Goal: Communication & Community: Participate in discussion

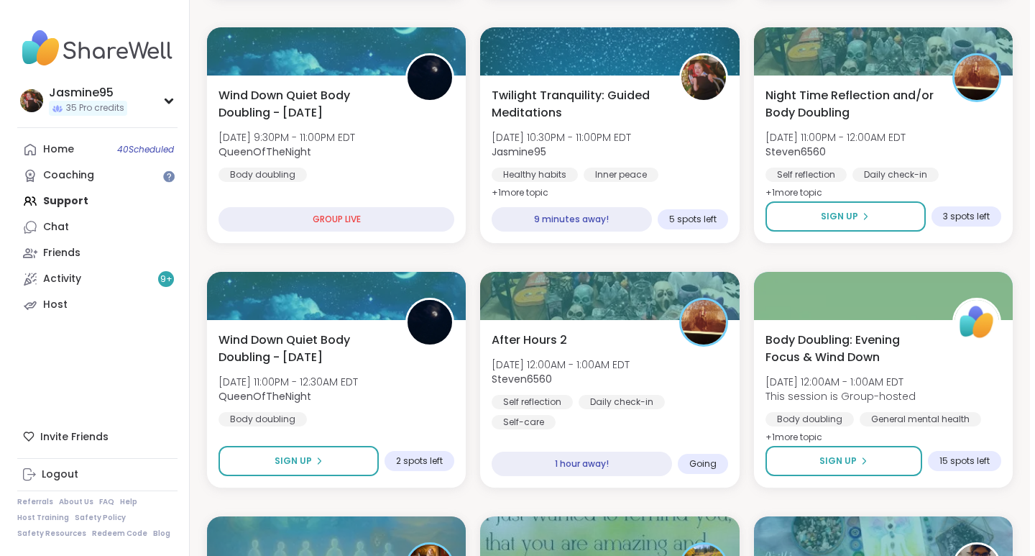
scroll to position [497, 0]
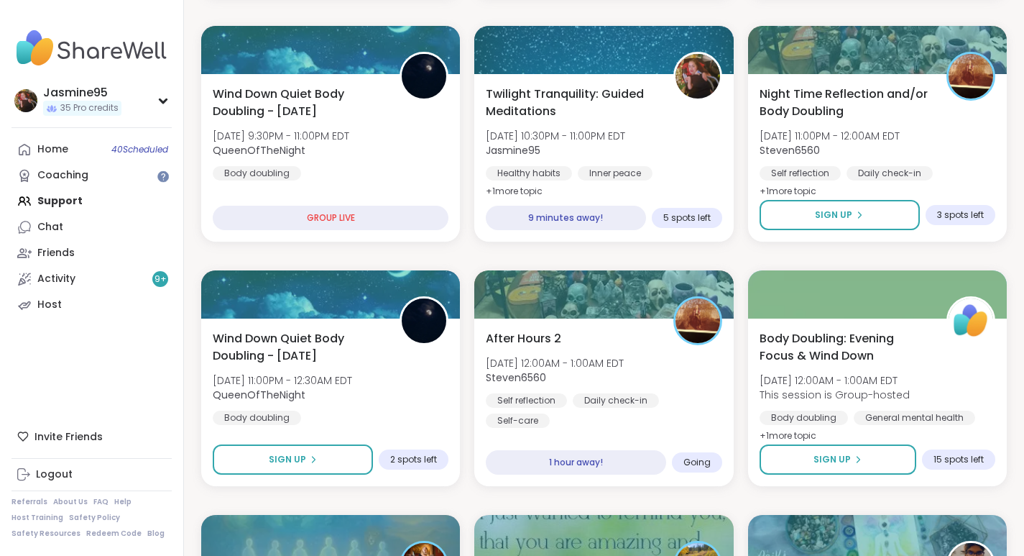
click at [625, 132] on span "[DATE] 10:30PM - 11:00PM EDT" at bounding box center [555, 136] width 139 height 14
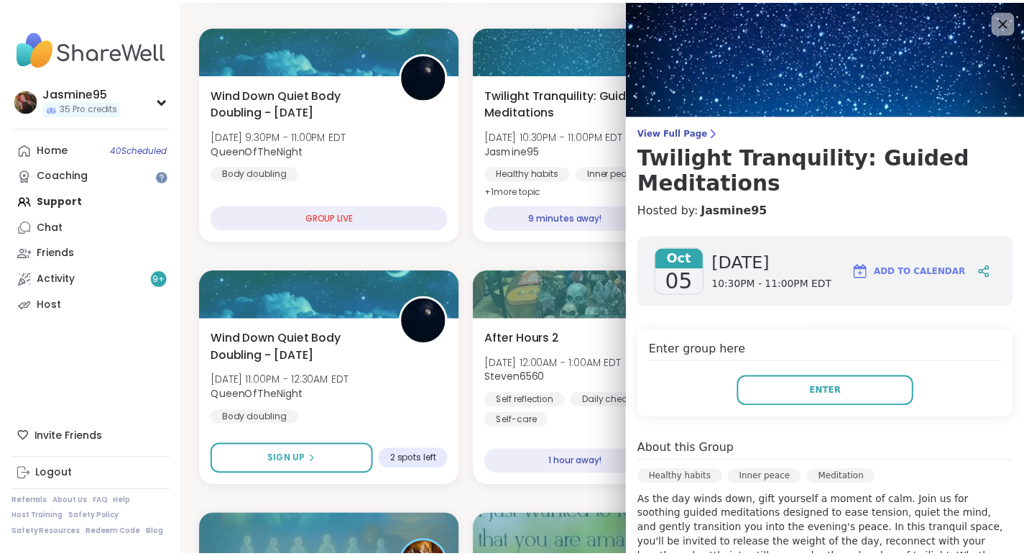
scroll to position [0, 0]
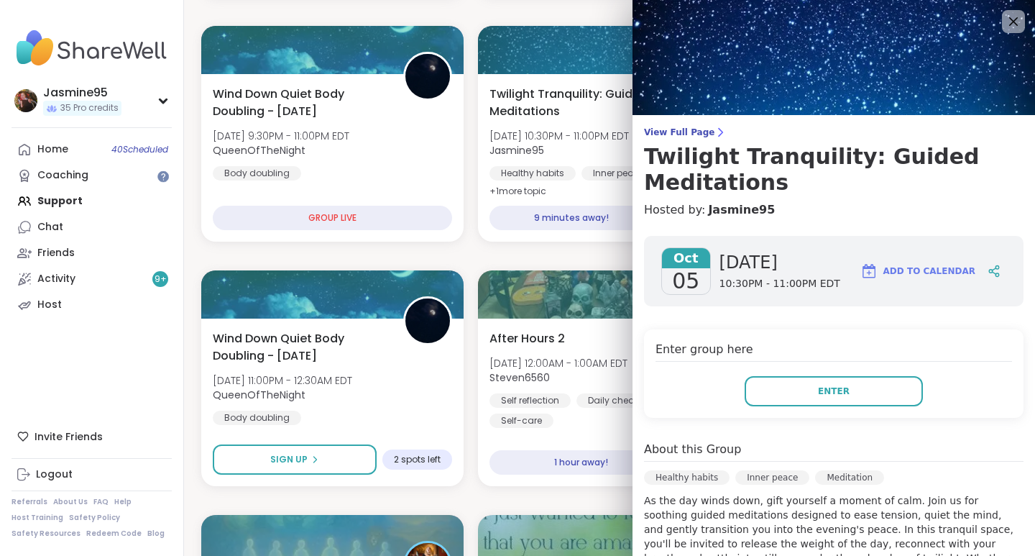
click at [859, 161] on h3 "Twilight Tranquility: Guided Meditations" at bounding box center [834, 170] width 380 height 52
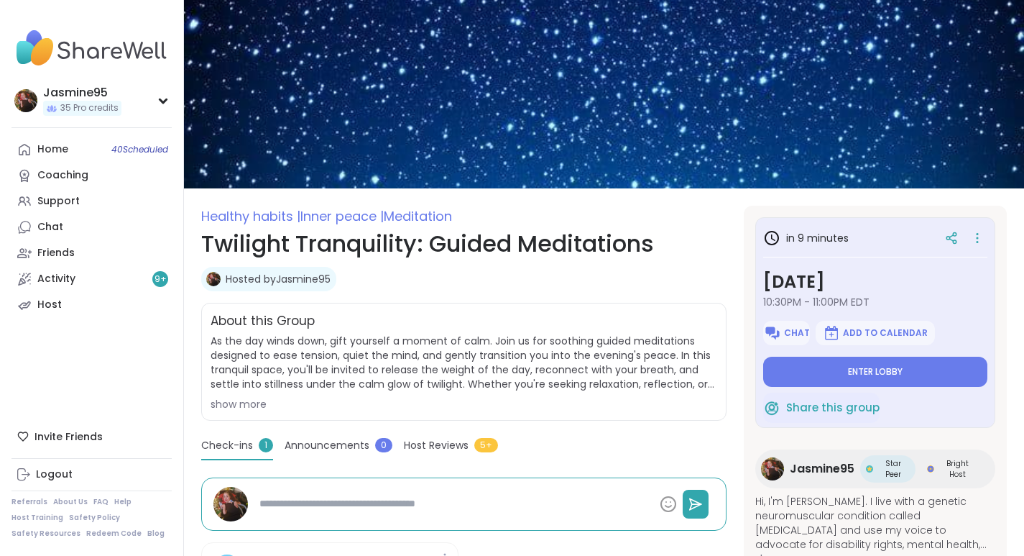
type textarea "*"
click at [794, 339] on button "Chat" at bounding box center [786, 333] width 46 height 24
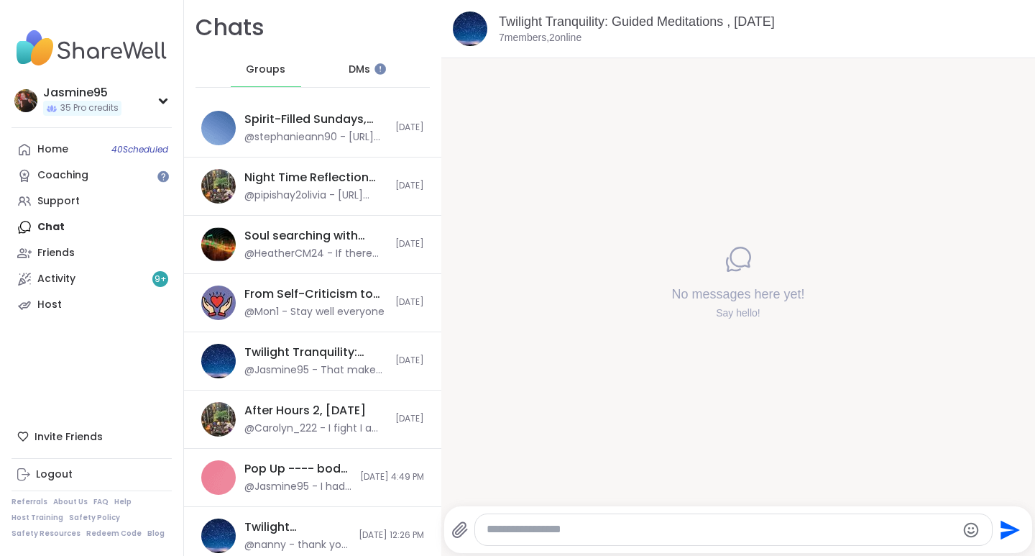
click at [542, 535] on textarea "Type your message" at bounding box center [721, 529] width 469 height 15
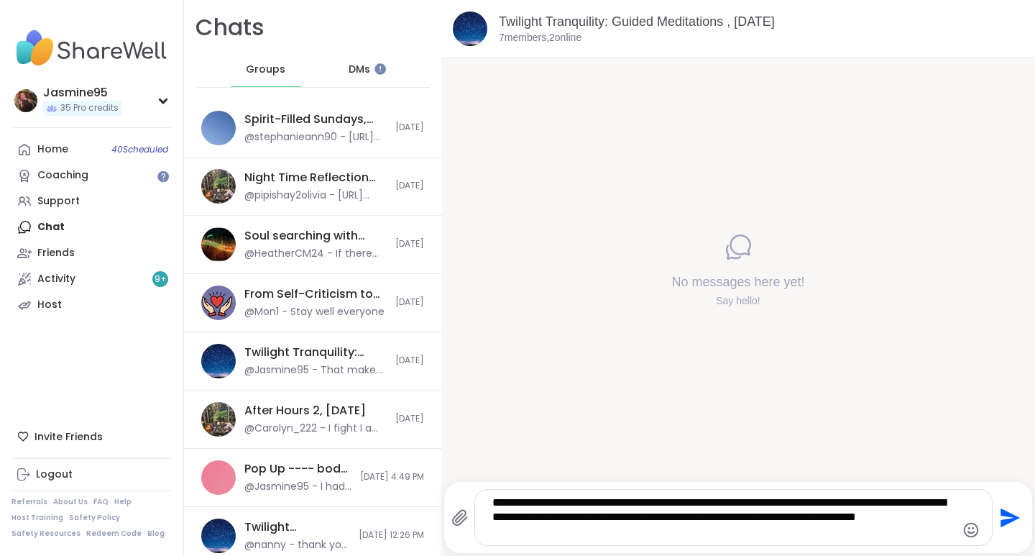
type textarea "**********"
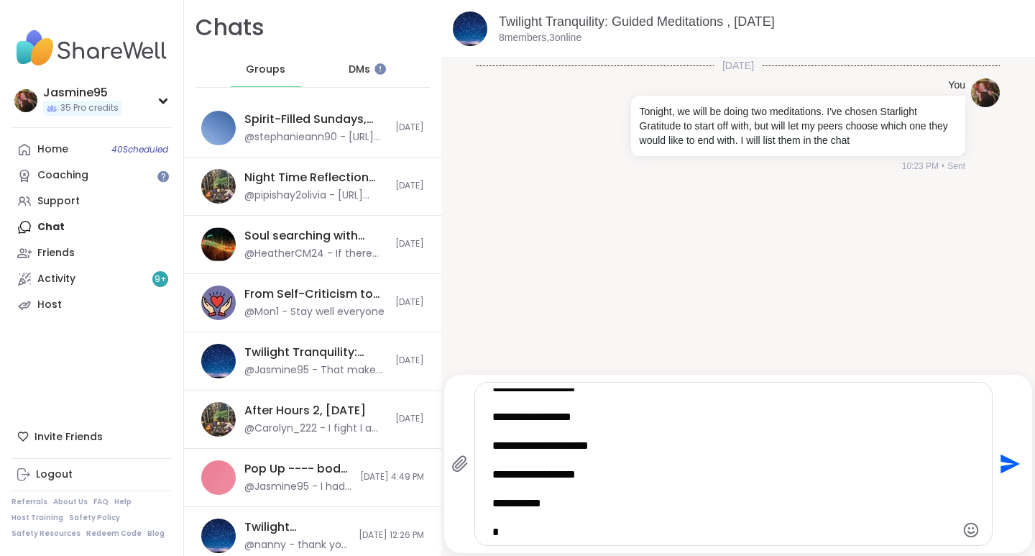
scroll to position [65, 0]
type textarea "**********"
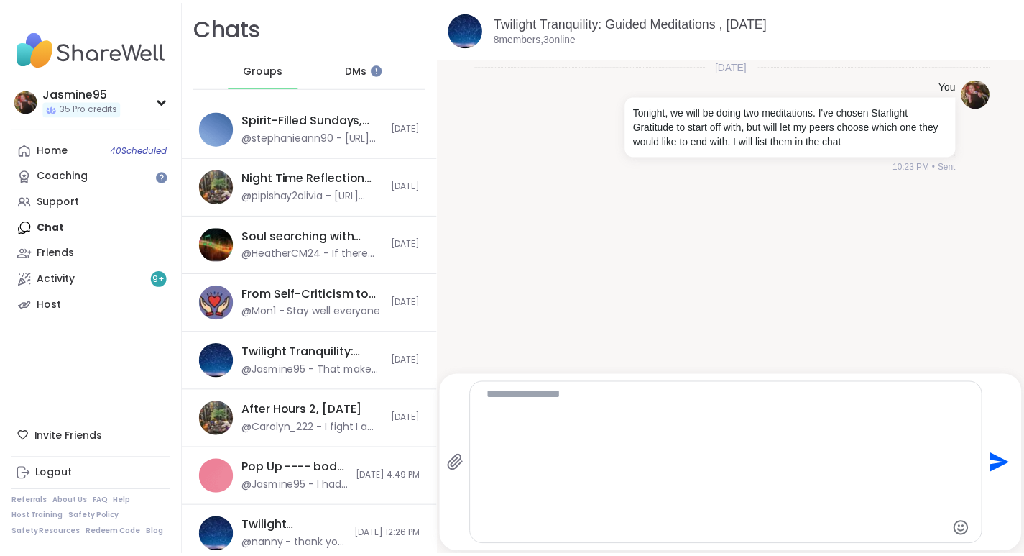
scroll to position [0, 0]
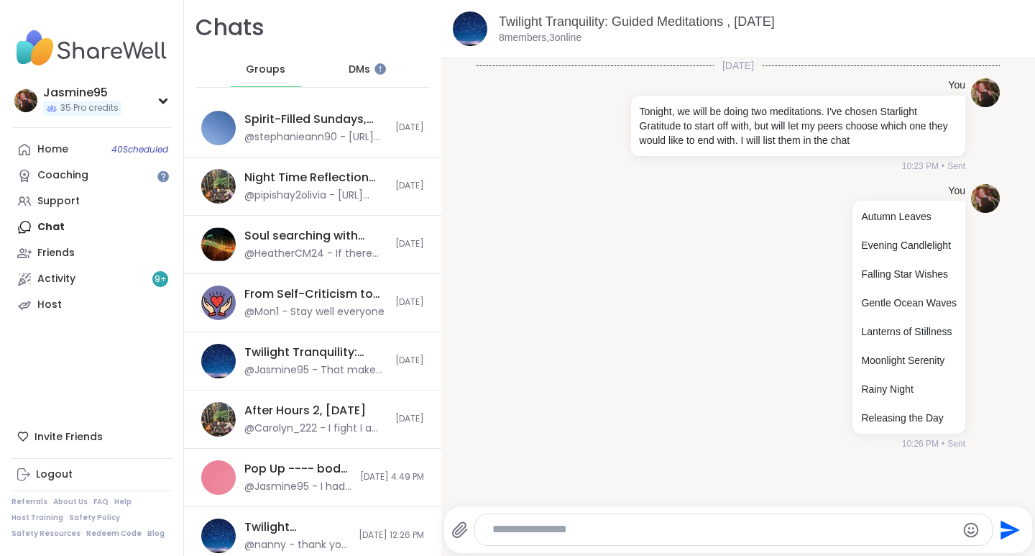
click at [84, 198] on link "Support" at bounding box center [92, 201] width 160 height 26
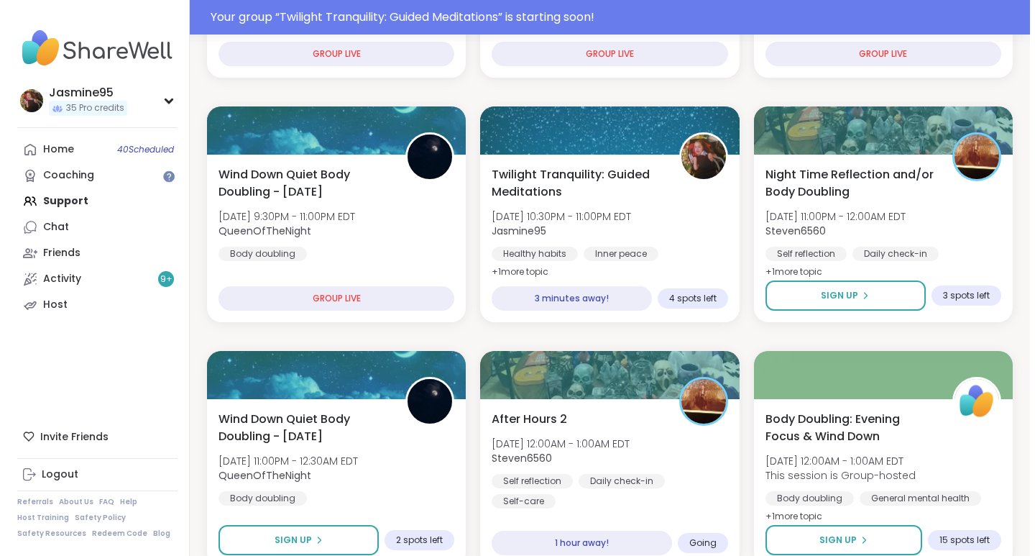
scroll to position [452, 0]
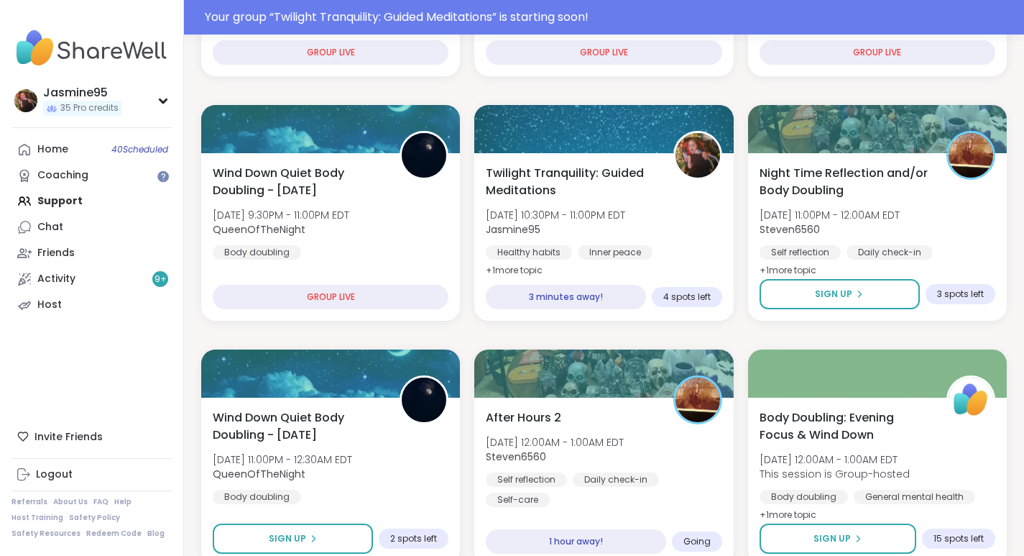
click at [638, 188] on span "Twilight Tranquility: Guided Meditations" at bounding box center [571, 182] width 171 height 35
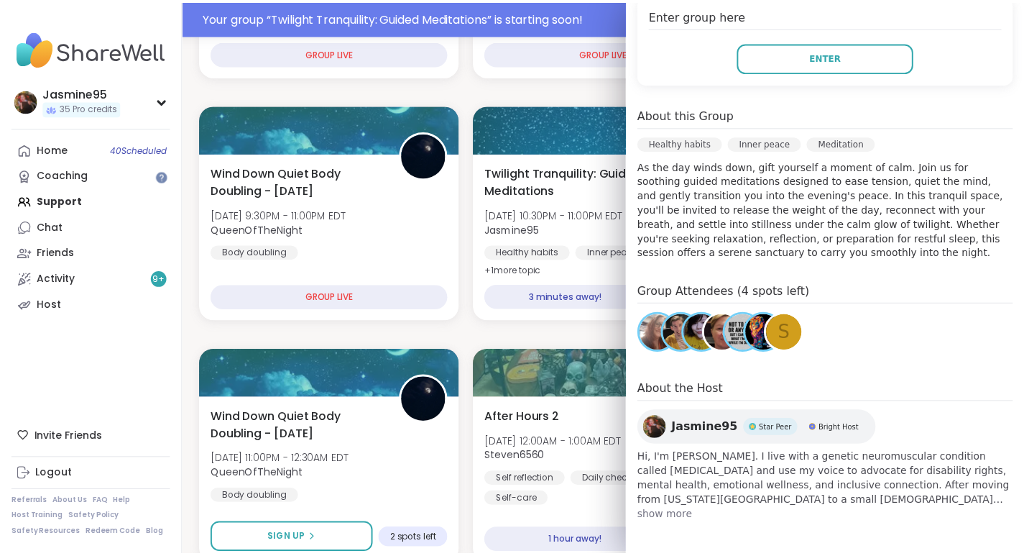
scroll to position [336, 0]
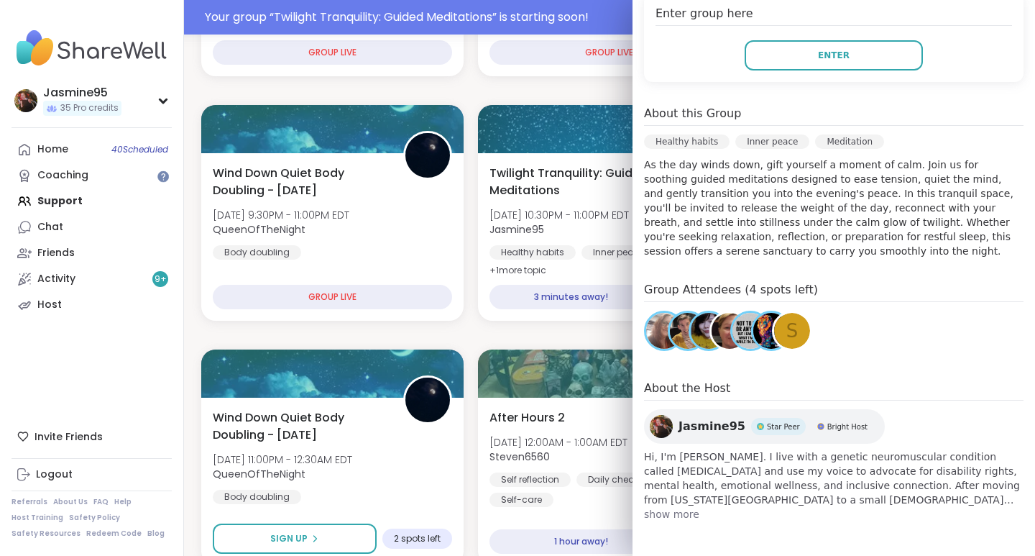
click at [786, 332] on span "s" at bounding box center [792, 331] width 12 height 28
click at [830, 55] on button "Enter" at bounding box center [834, 55] width 178 height 30
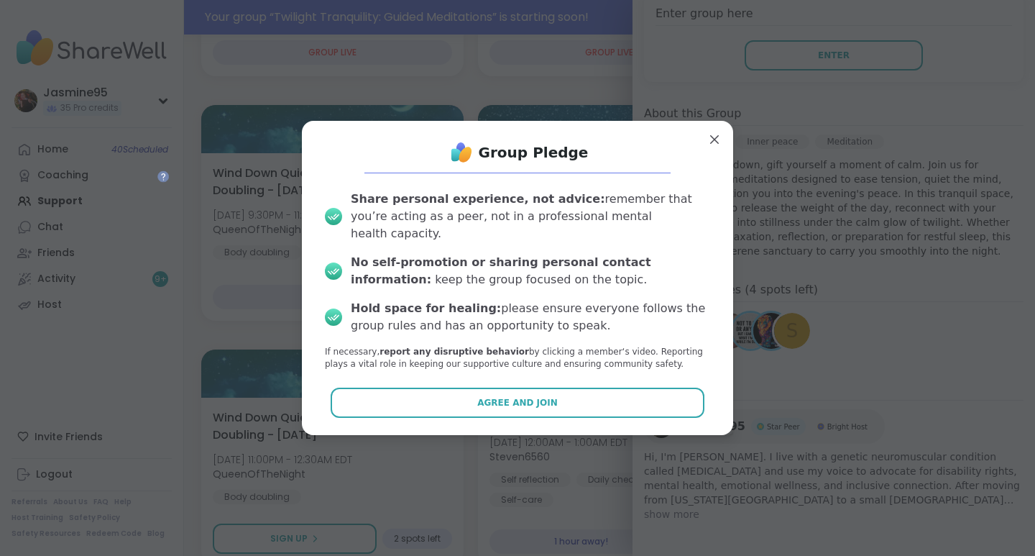
click at [548, 395] on button "Agree and Join" at bounding box center [518, 402] width 374 height 30
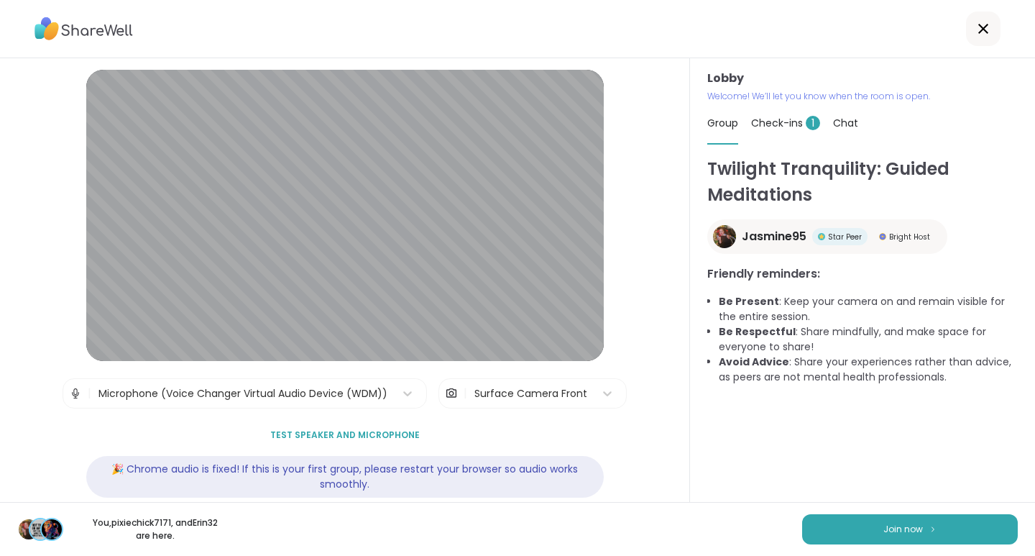
click at [947, 536] on button "Join now" at bounding box center [910, 529] width 216 height 30
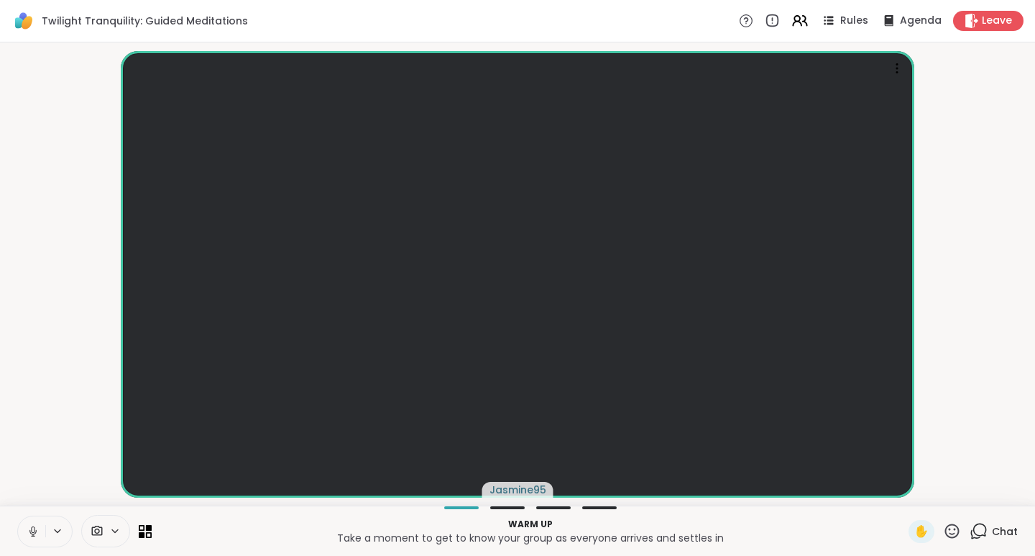
click at [1003, 528] on span "Chat" at bounding box center [1005, 531] width 26 height 14
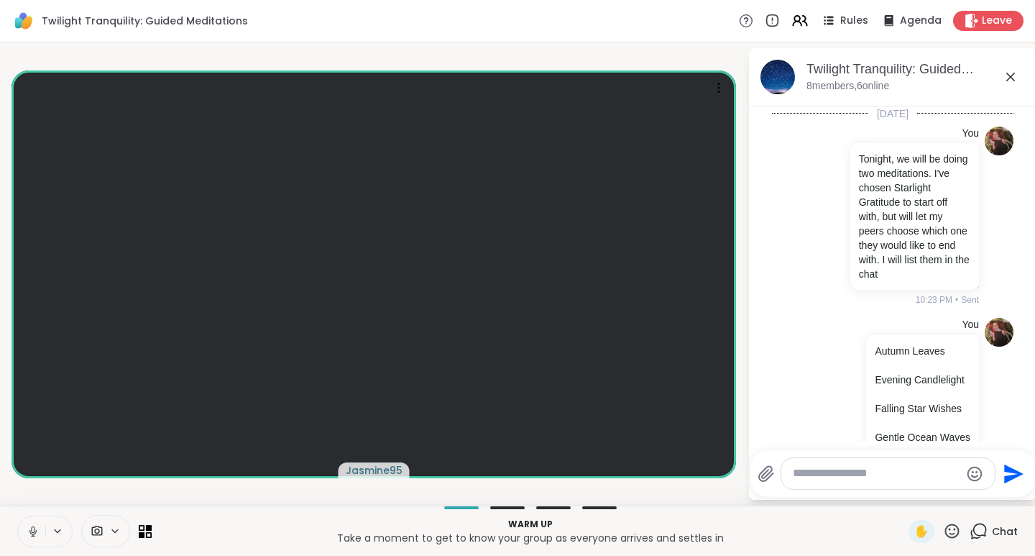
scroll to position [163, 0]
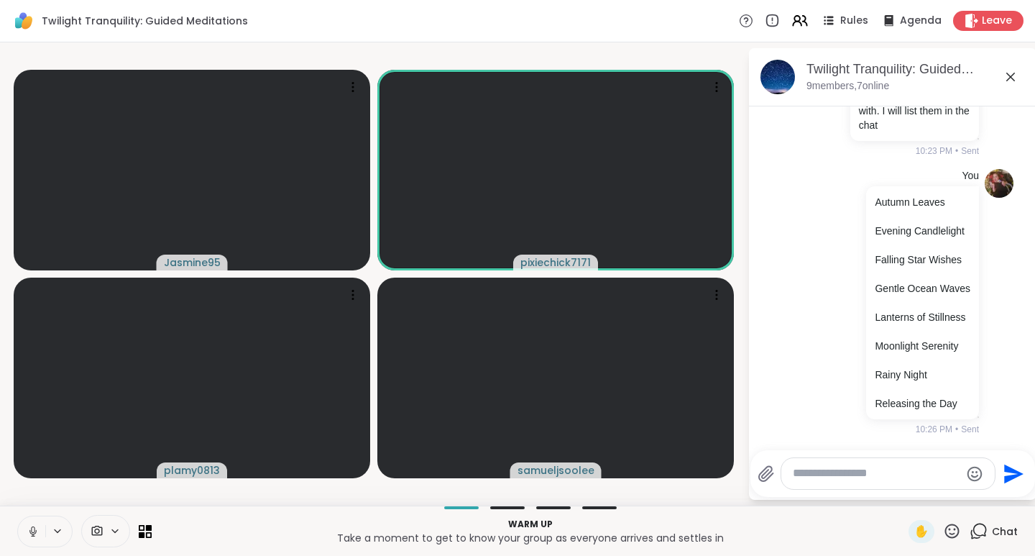
click at [945, 533] on icon at bounding box center [952, 531] width 18 height 18
click at [903, 493] on span "❤️" at bounding box center [910, 492] width 14 height 17
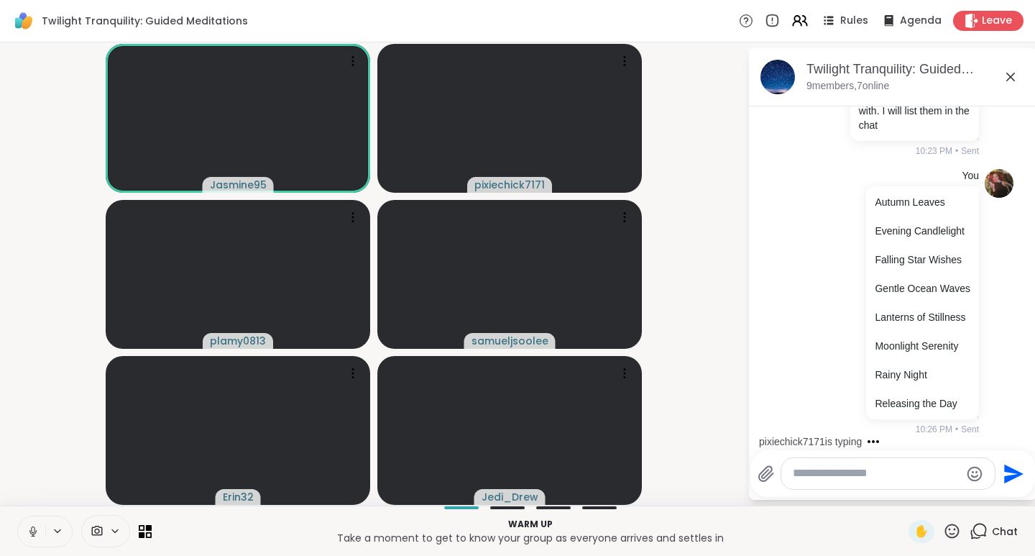
scroll to position [283, 0]
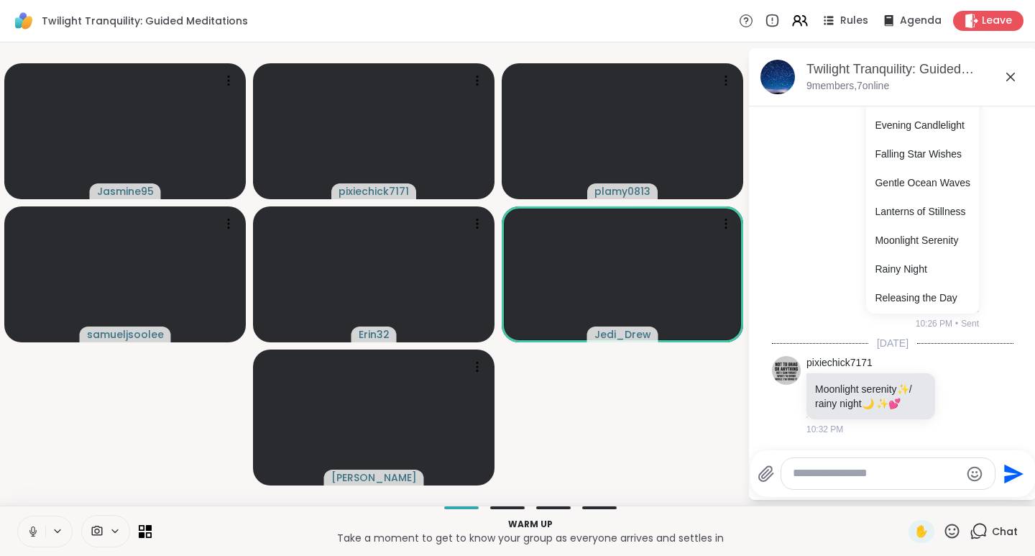
click at [808, 472] on textarea "Type your message" at bounding box center [876, 473] width 167 height 15
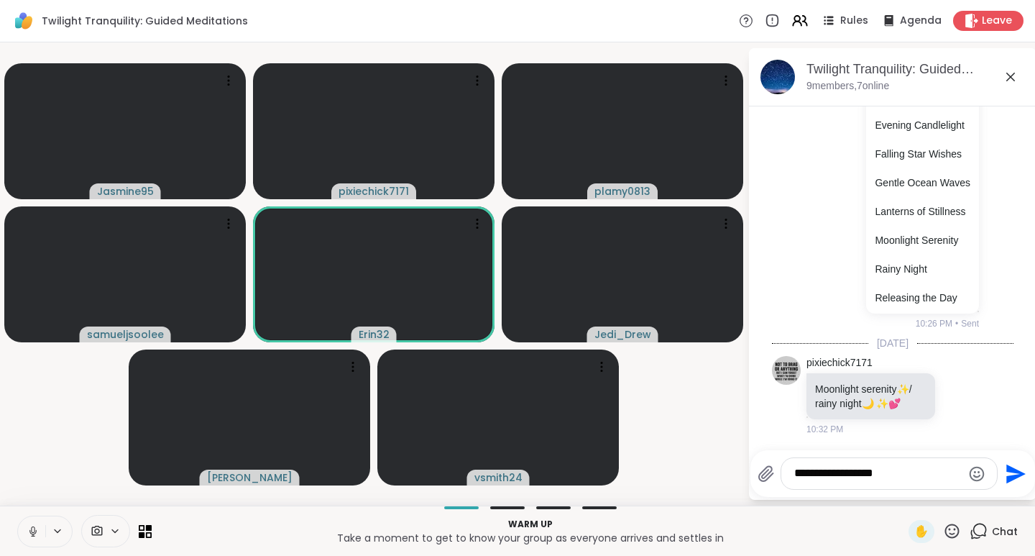
type textarea "**********"
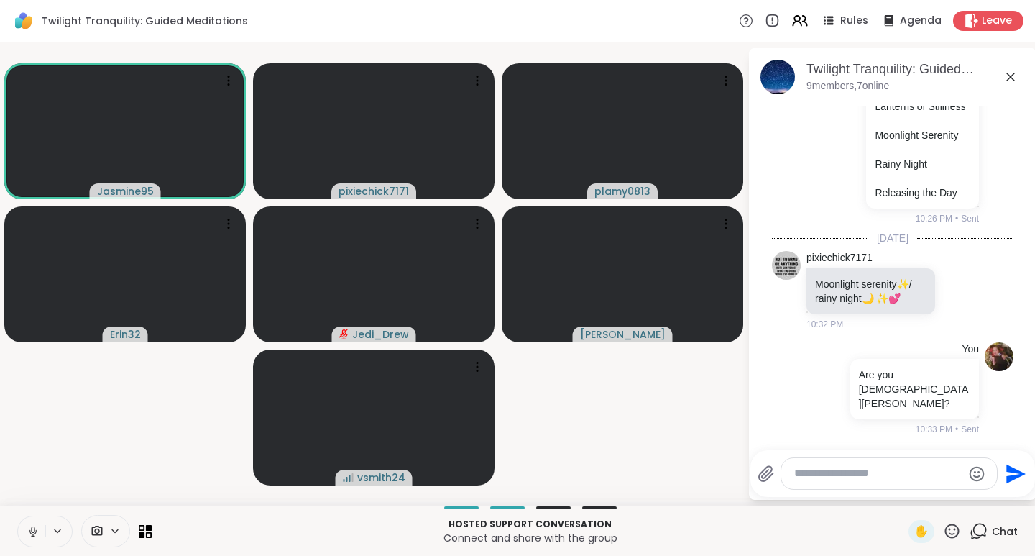
click at [943, 531] on icon at bounding box center [952, 531] width 18 height 18
click at [998, 491] on span "🎉" at bounding box center [1005, 492] width 14 height 17
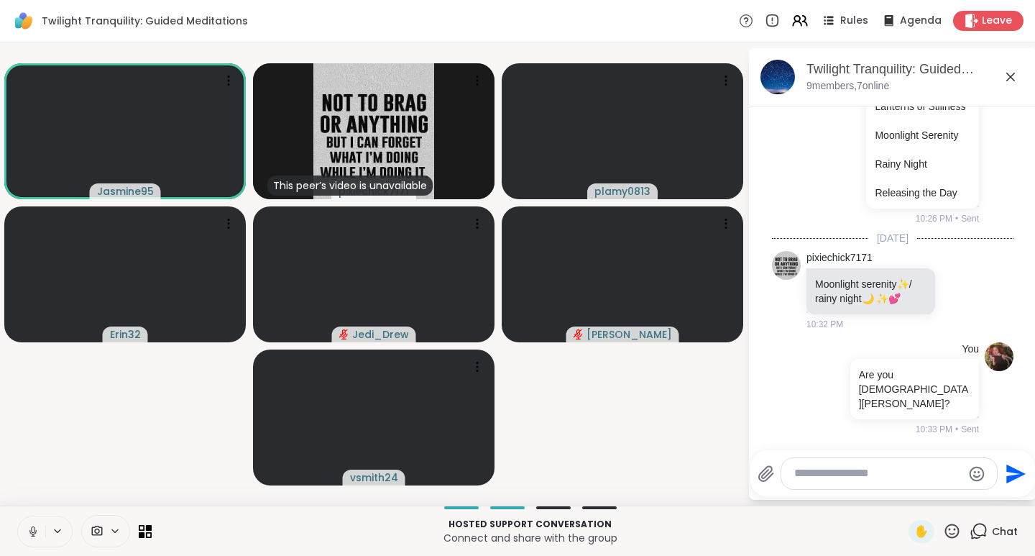
click at [949, 535] on icon at bounding box center [952, 531] width 18 height 18
click at [903, 498] on span "❤️" at bounding box center [910, 492] width 14 height 17
click at [943, 532] on icon at bounding box center [952, 531] width 18 height 18
click at [914, 536] on span "✋" at bounding box center [921, 531] width 14 height 17
click at [914, 533] on span "✋" at bounding box center [921, 531] width 14 height 17
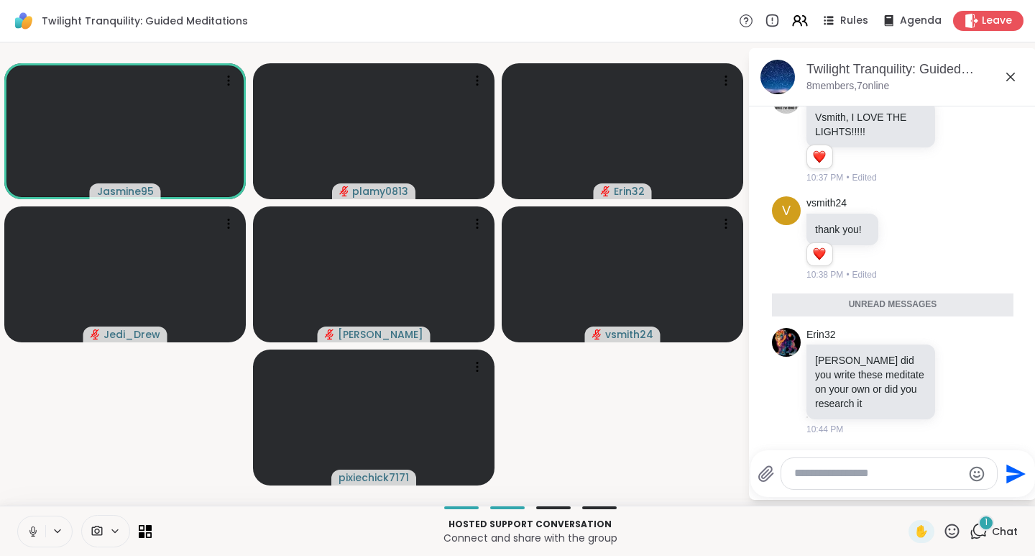
scroll to position [765, 0]
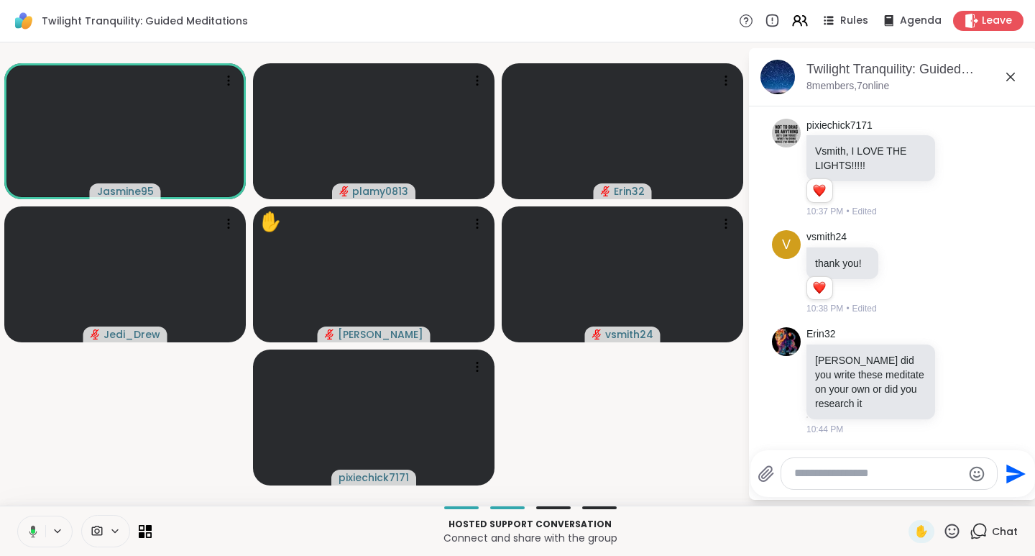
click at [972, 380] on icon at bounding box center [977, 381] width 10 height 10
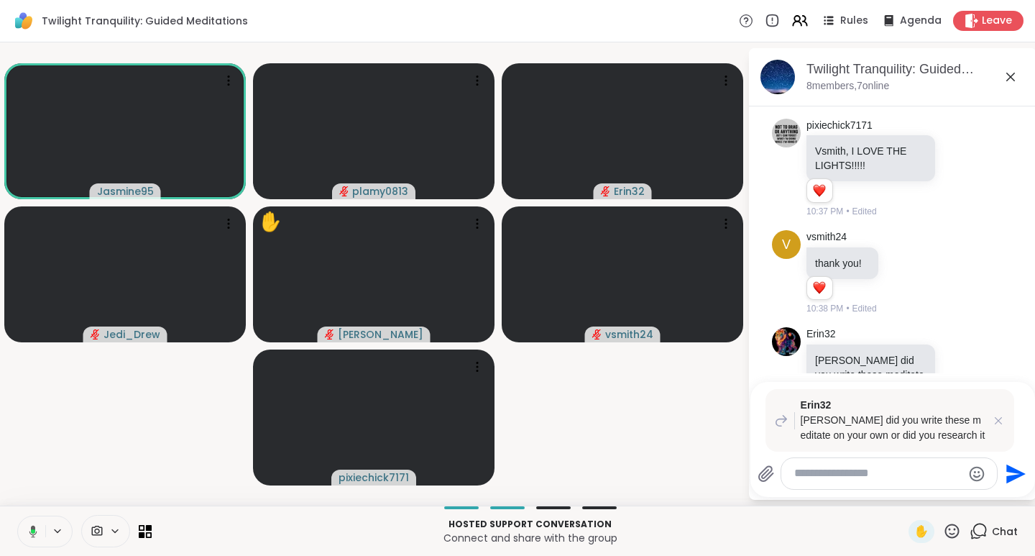
scroll to position [799, 0]
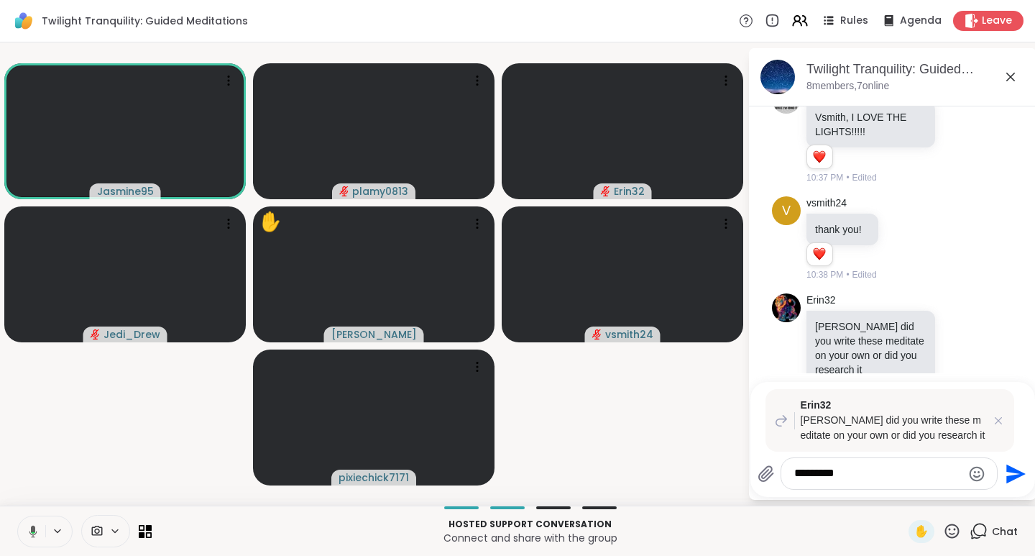
type textarea "**********"
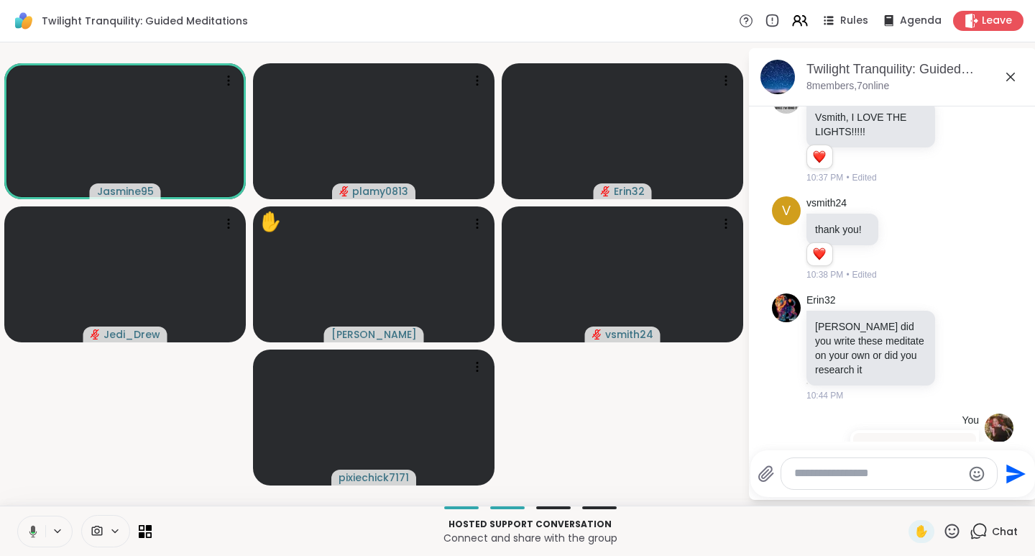
scroll to position [924, 0]
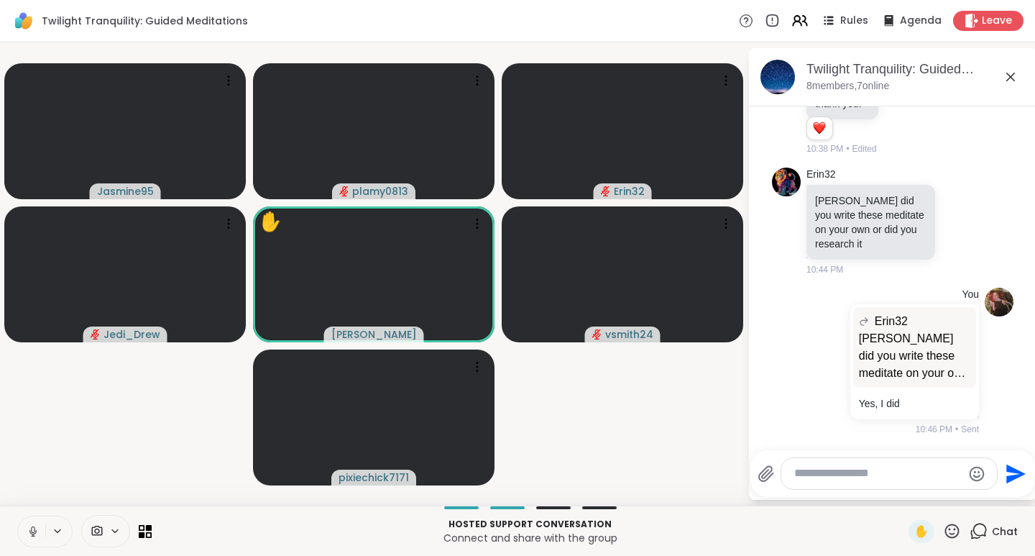
click at [945, 533] on icon at bounding box center [952, 530] width 14 height 14
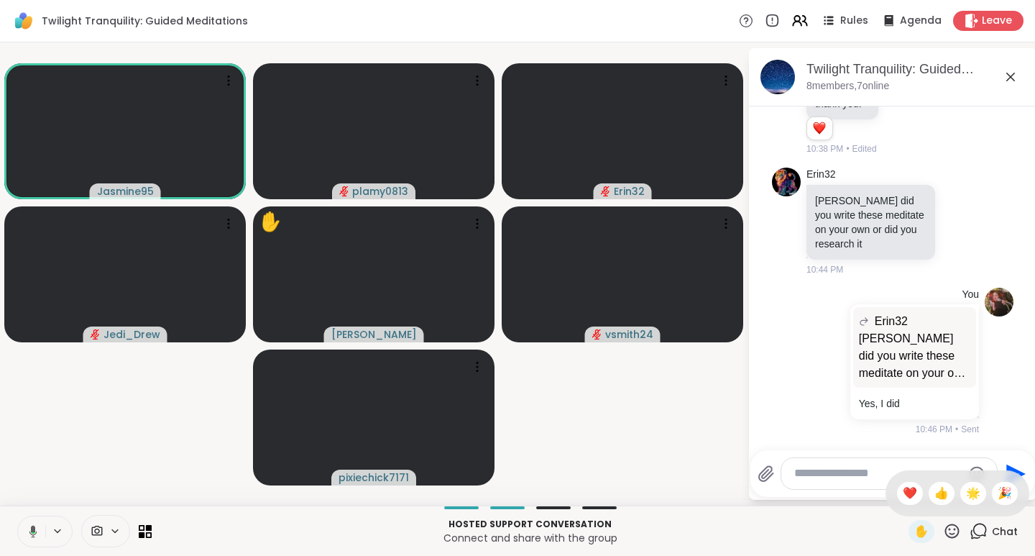
click at [966, 495] on span "🌟" at bounding box center [973, 492] width 14 height 17
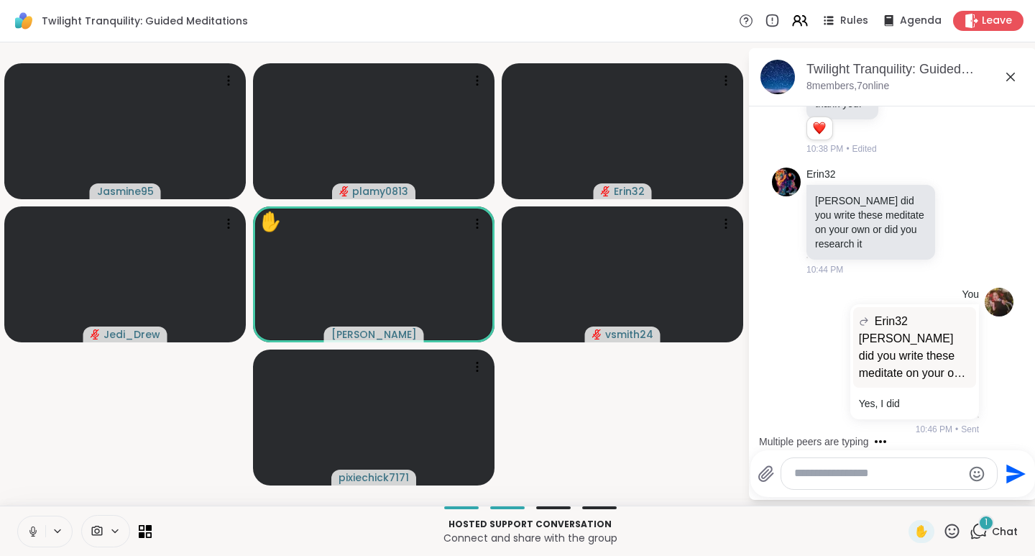
scroll to position [1001, 0]
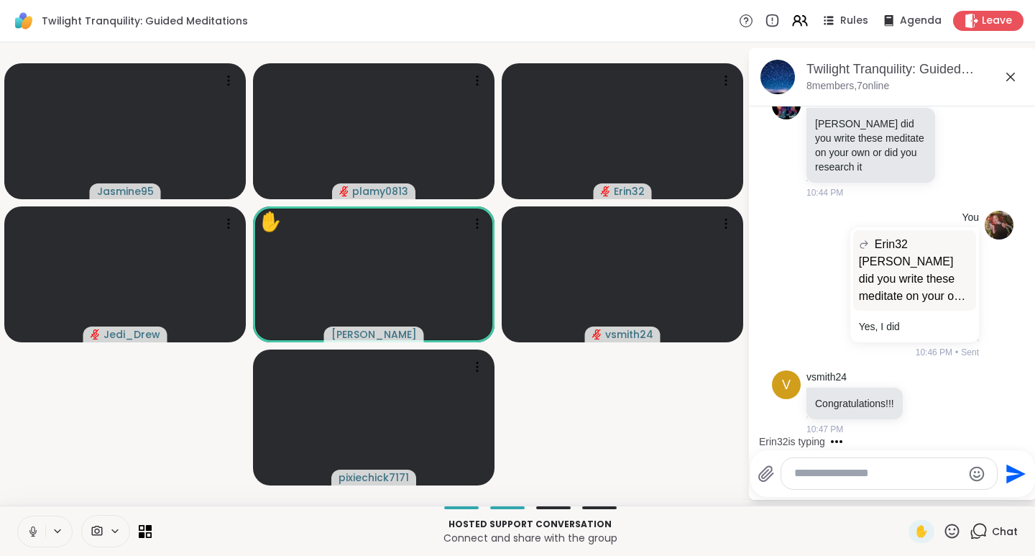
click at [943, 528] on icon at bounding box center [952, 531] width 18 height 18
click at [998, 491] on span "🎉" at bounding box center [1005, 492] width 14 height 17
click at [943, 531] on icon at bounding box center [952, 531] width 18 height 18
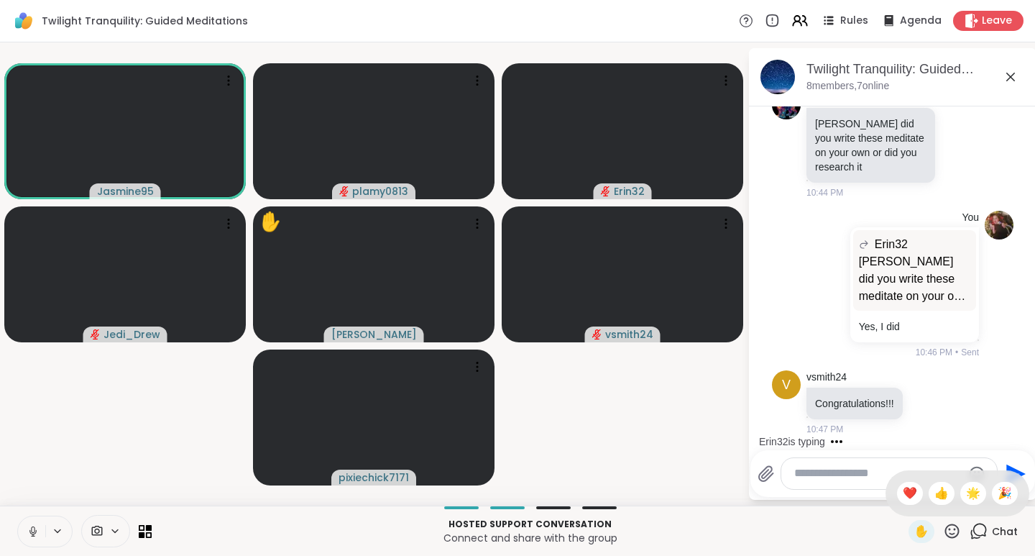
click at [905, 495] on div "❤️" at bounding box center [910, 493] width 26 height 23
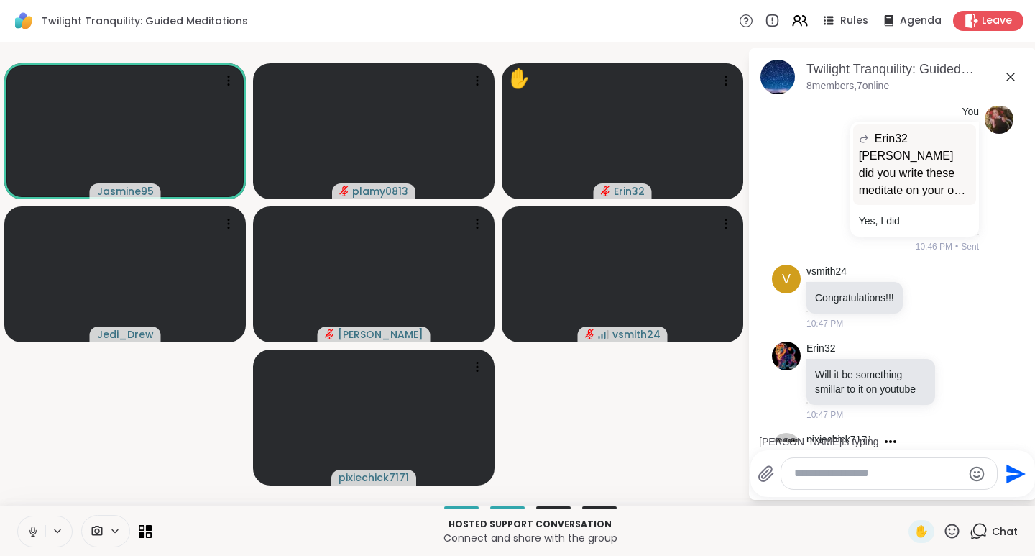
scroll to position [1183, 0]
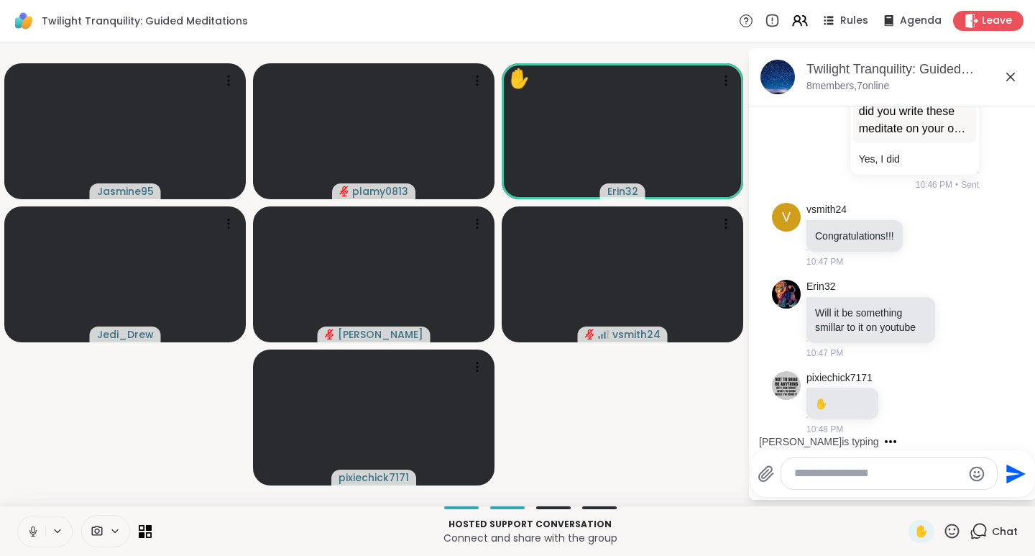
click at [944, 531] on icon at bounding box center [952, 531] width 18 height 18
click at [903, 495] on span "❤️" at bounding box center [910, 492] width 14 height 17
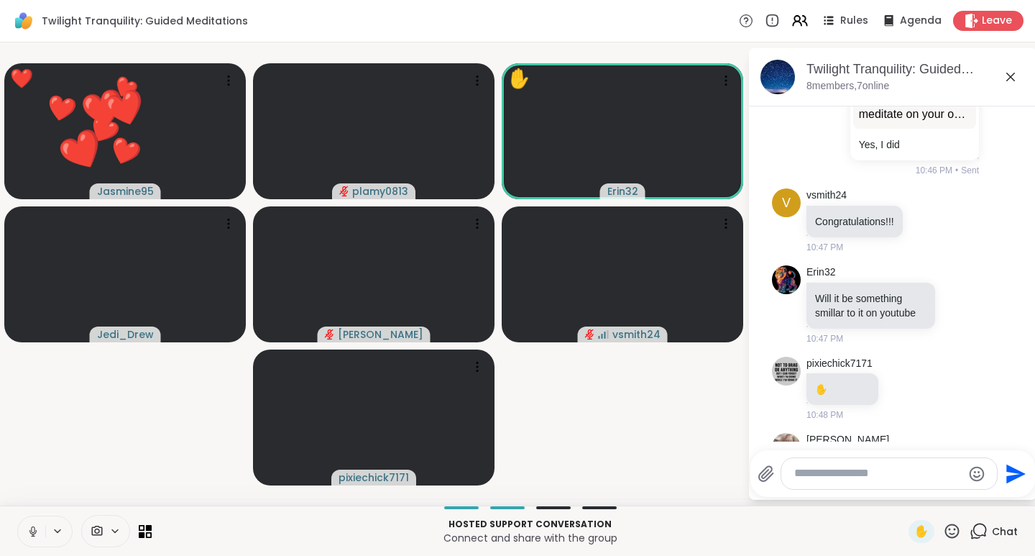
scroll to position [1323, 0]
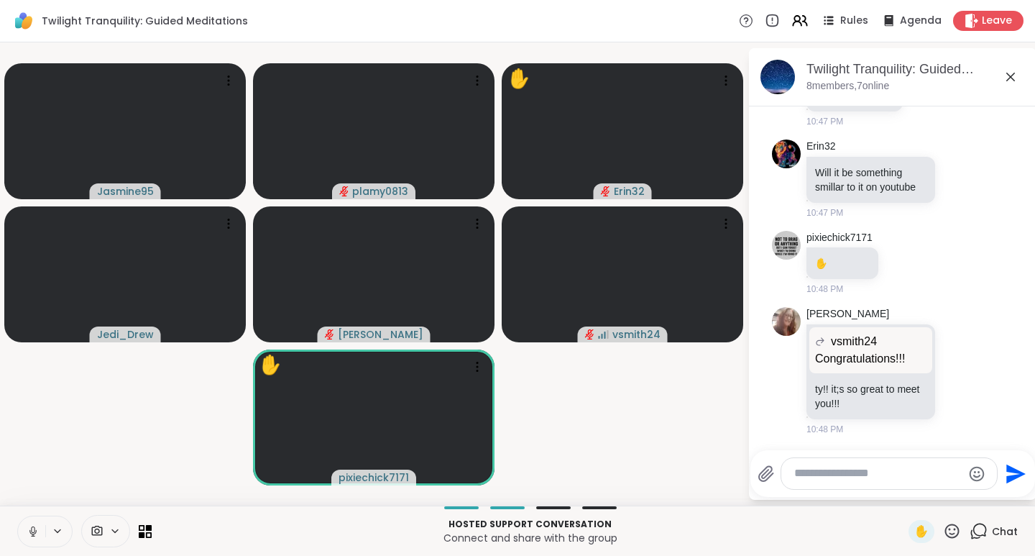
click at [943, 532] on icon at bounding box center [952, 531] width 18 height 18
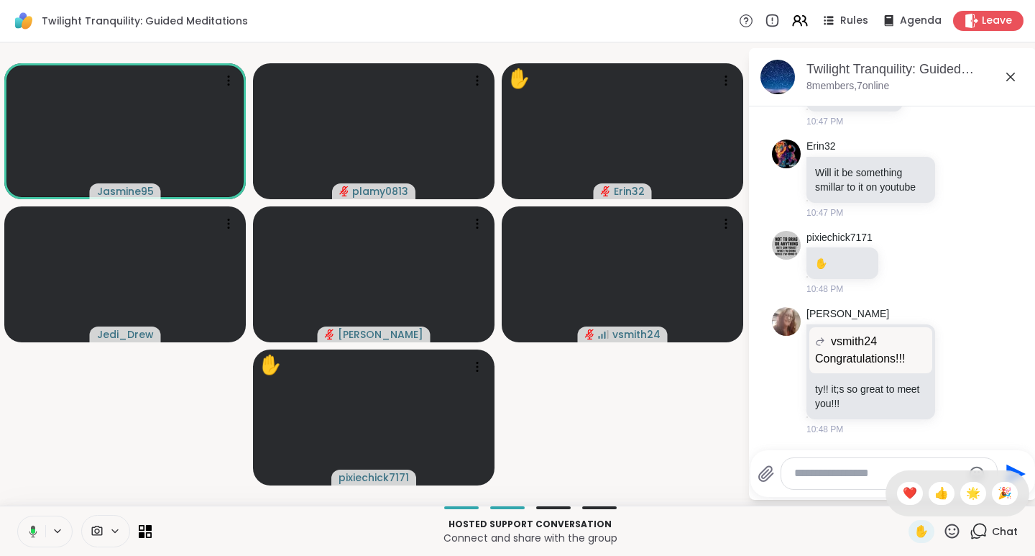
click at [903, 492] on span "❤️" at bounding box center [910, 492] width 14 height 17
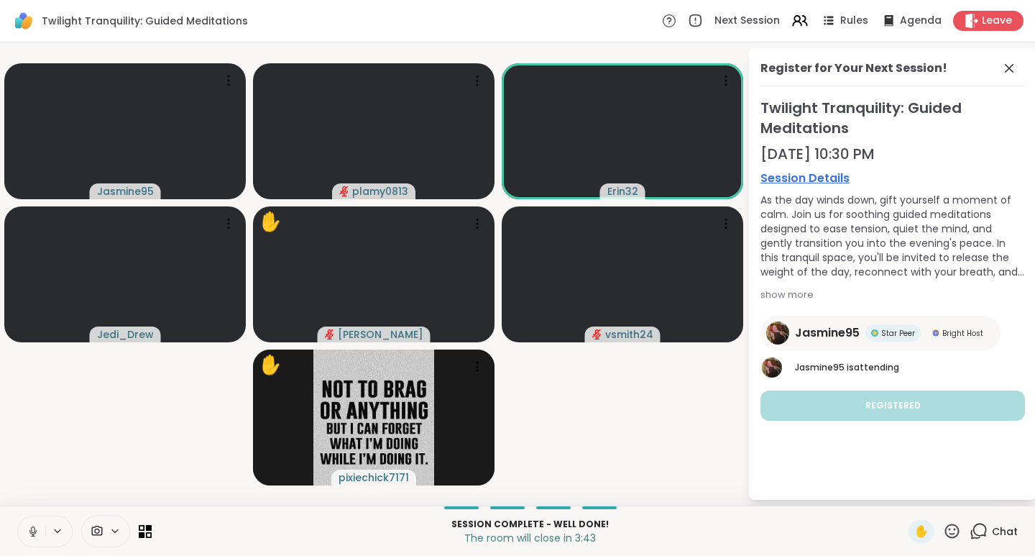
click at [998, 537] on span "Chat" at bounding box center [1005, 531] width 26 height 14
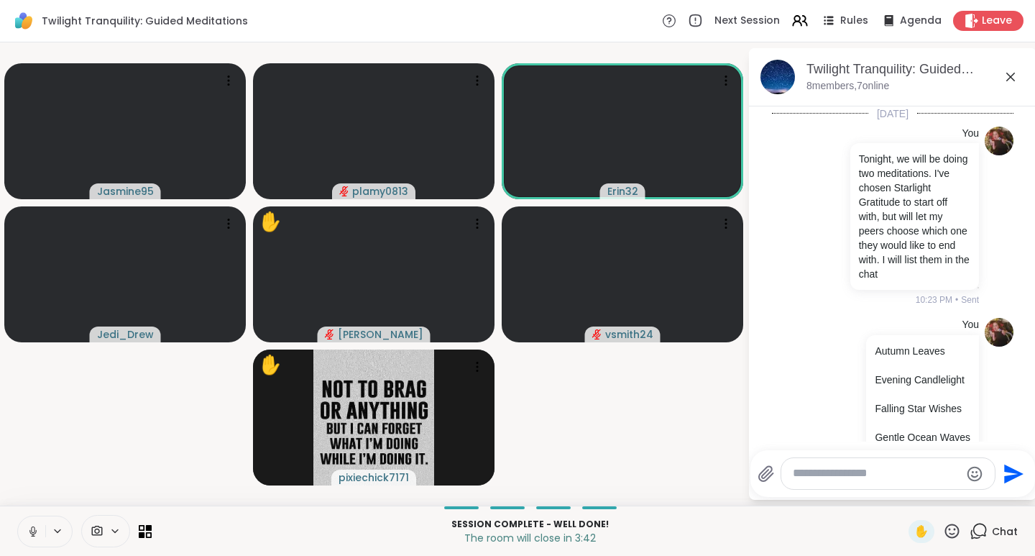
scroll to position [1309, 0]
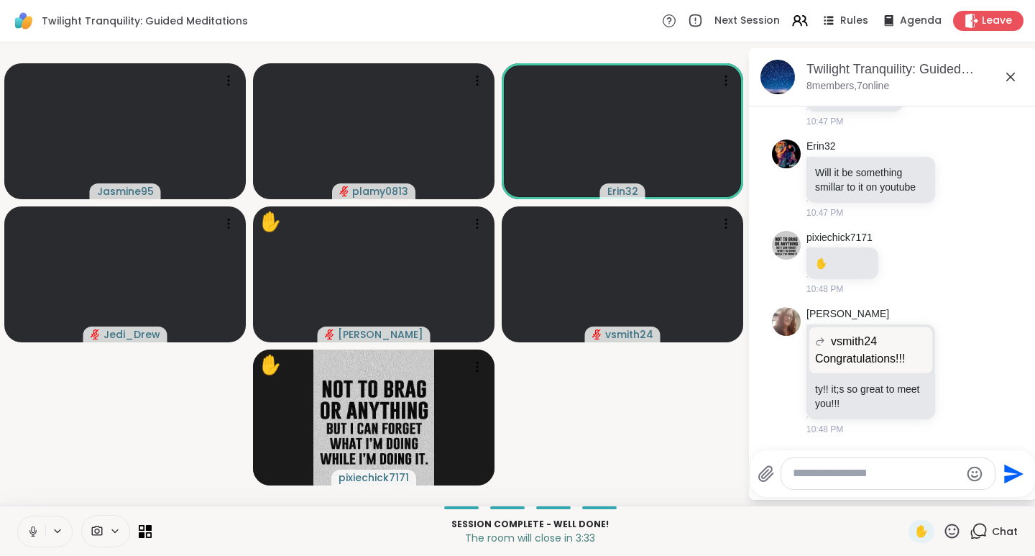
click at [943, 533] on icon at bounding box center [952, 531] width 18 height 18
click at [903, 493] on span "❤️" at bounding box center [910, 492] width 14 height 17
click at [943, 532] on icon at bounding box center [952, 531] width 18 height 18
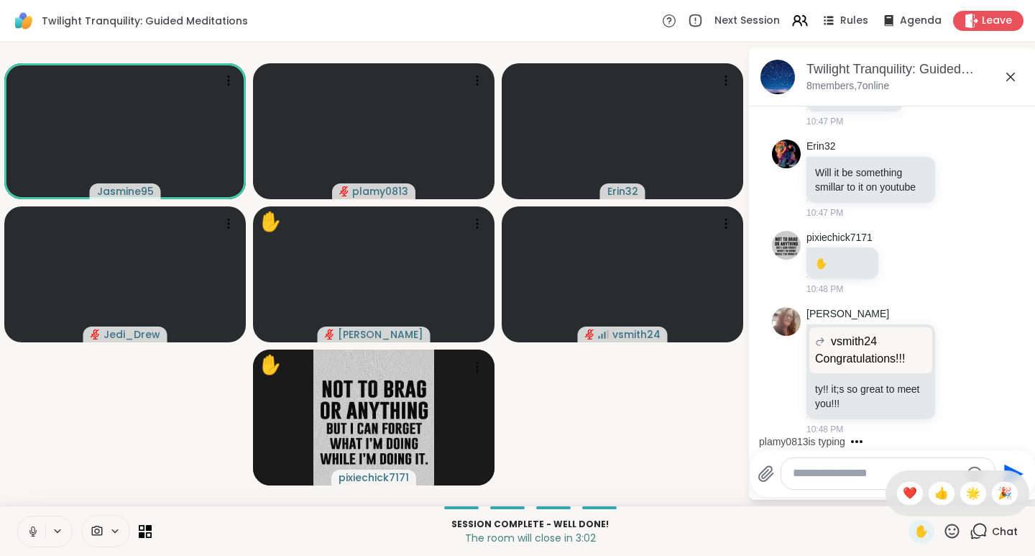
click at [966, 492] on span "🌟" at bounding box center [973, 492] width 14 height 17
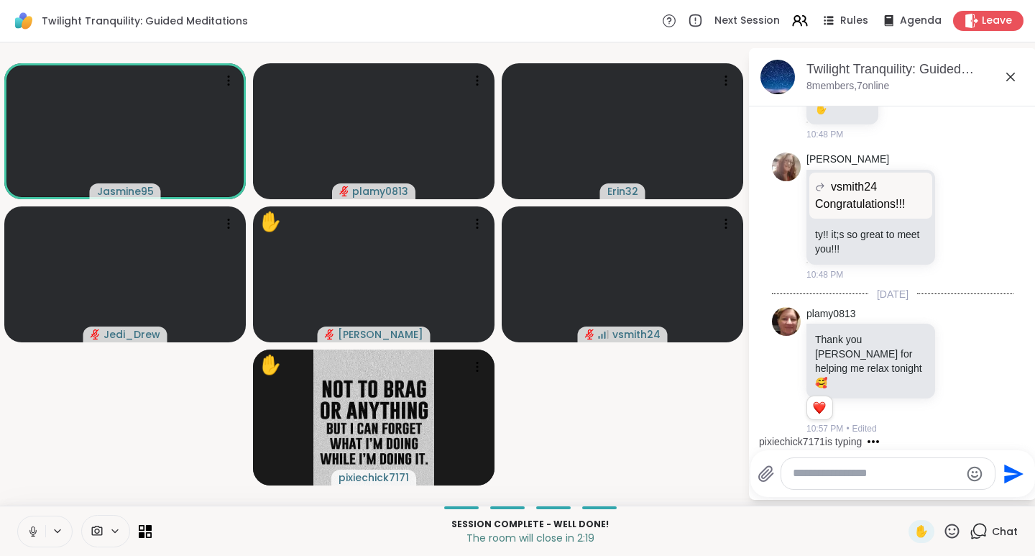
scroll to position [1540, 0]
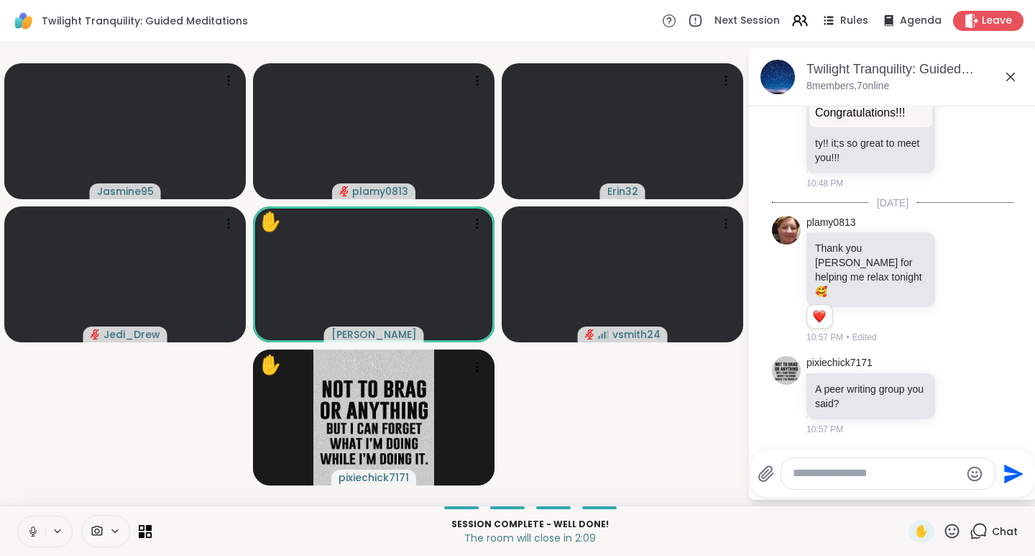
click at [972, 399] on icon at bounding box center [977, 395] width 10 height 10
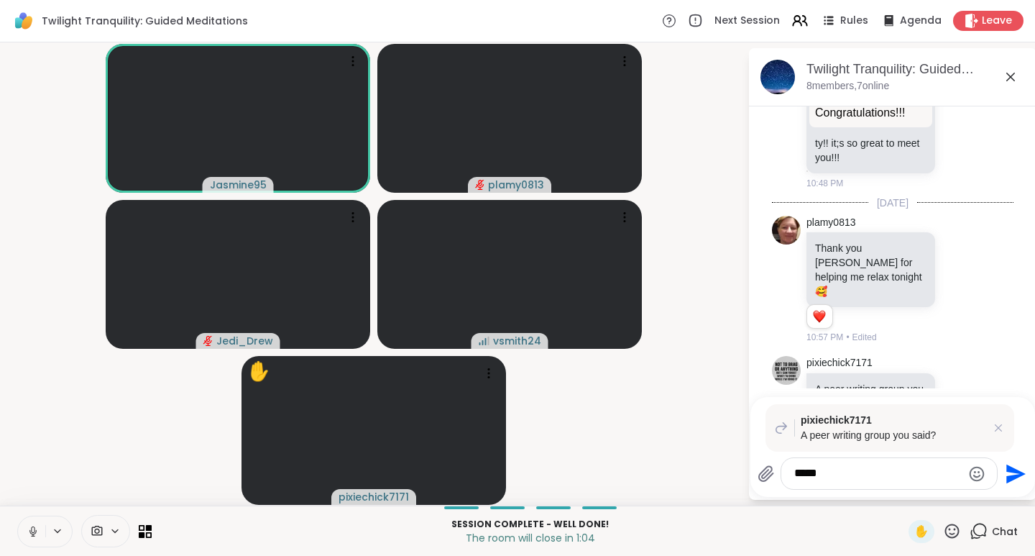
type textarea "****"
click at [948, 533] on icon at bounding box center [952, 530] width 14 height 14
click at [903, 494] on span "❤️" at bounding box center [910, 492] width 14 height 17
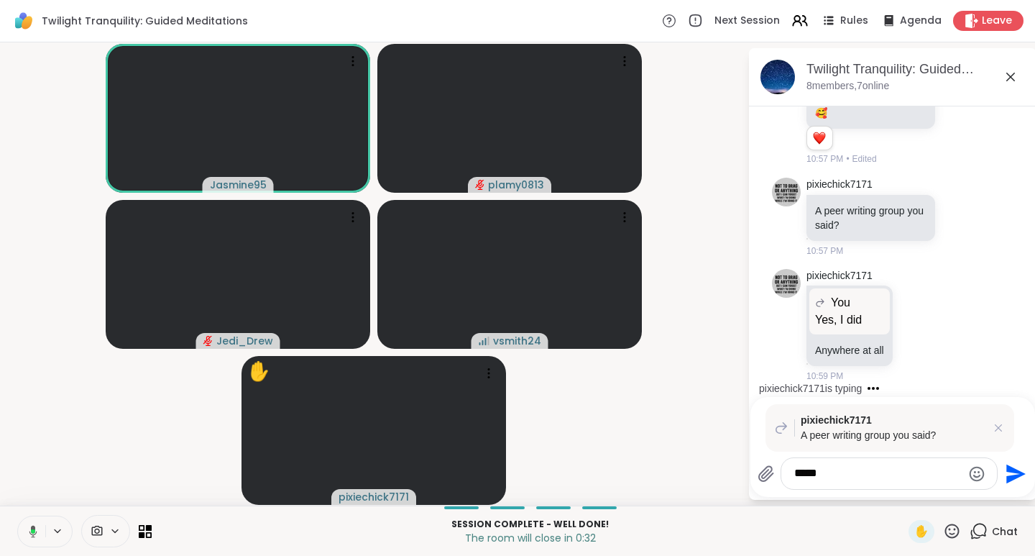
click at [996, 427] on icon at bounding box center [998, 427] width 14 height 14
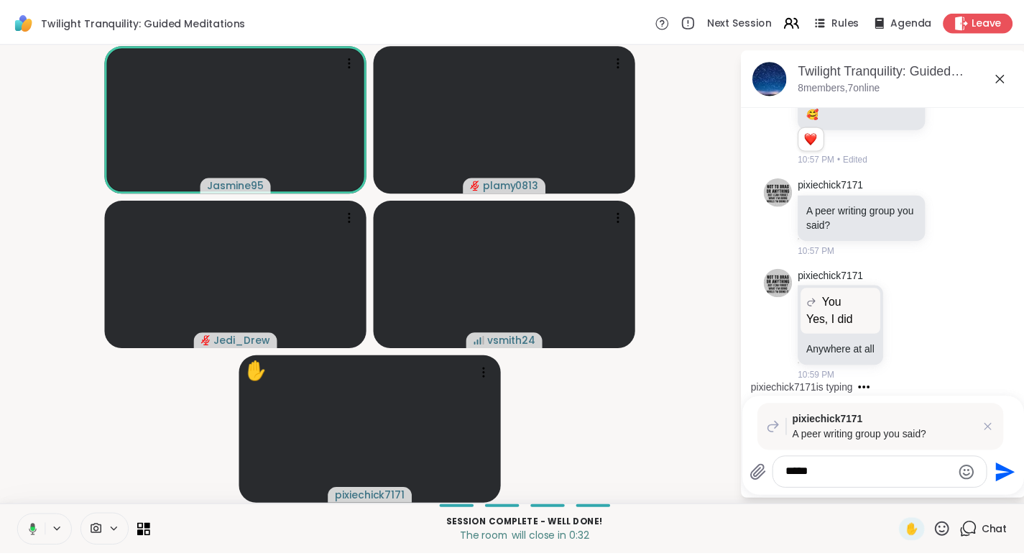
scroll to position [1665, 0]
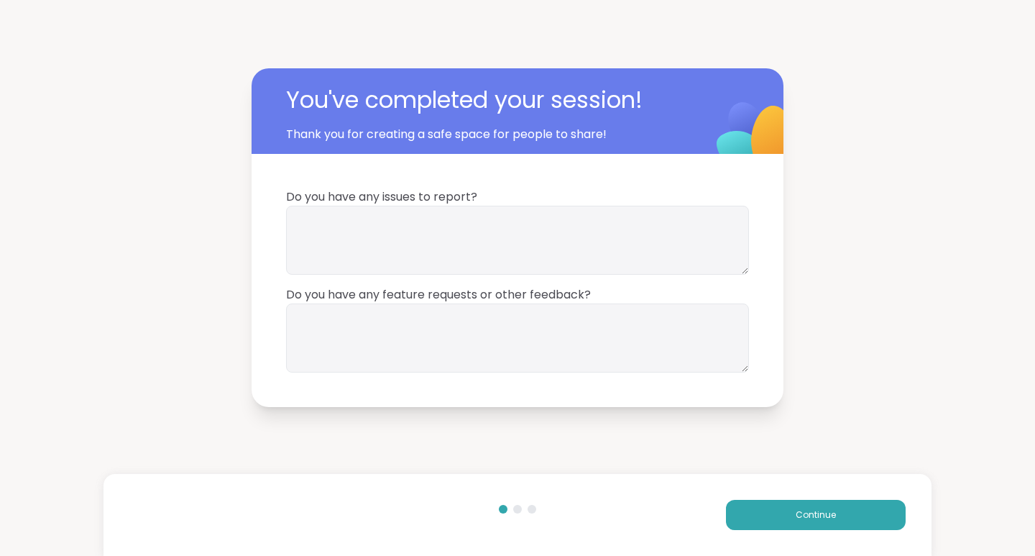
click at [794, 522] on button "Continue" at bounding box center [816, 515] width 180 height 30
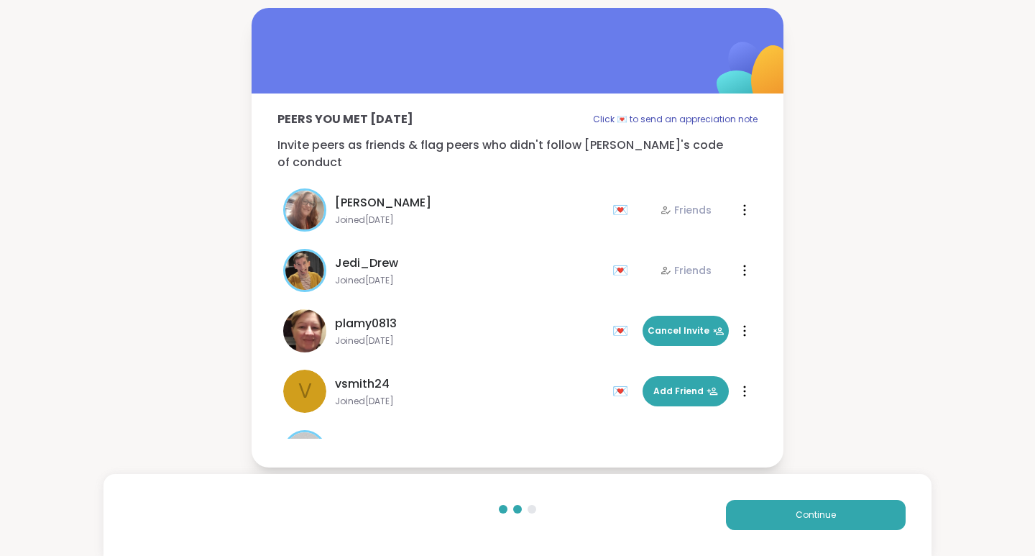
click at [671, 388] on span "Add Friend" at bounding box center [685, 391] width 65 height 13
click at [676, 385] on span "Add Friend" at bounding box center [685, 391] width 65 height 13
click at [809, 517] on span "Continue" at bounding box center [816, 514] width 40 height 13
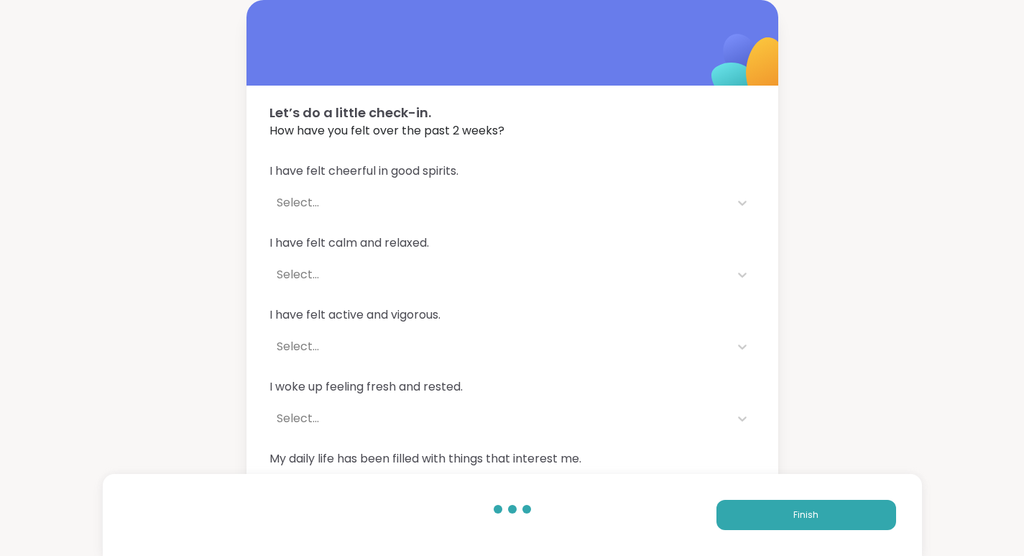
click at [819, 516] on button "Finish" at bounding box center [807, 515] width 180 height 30
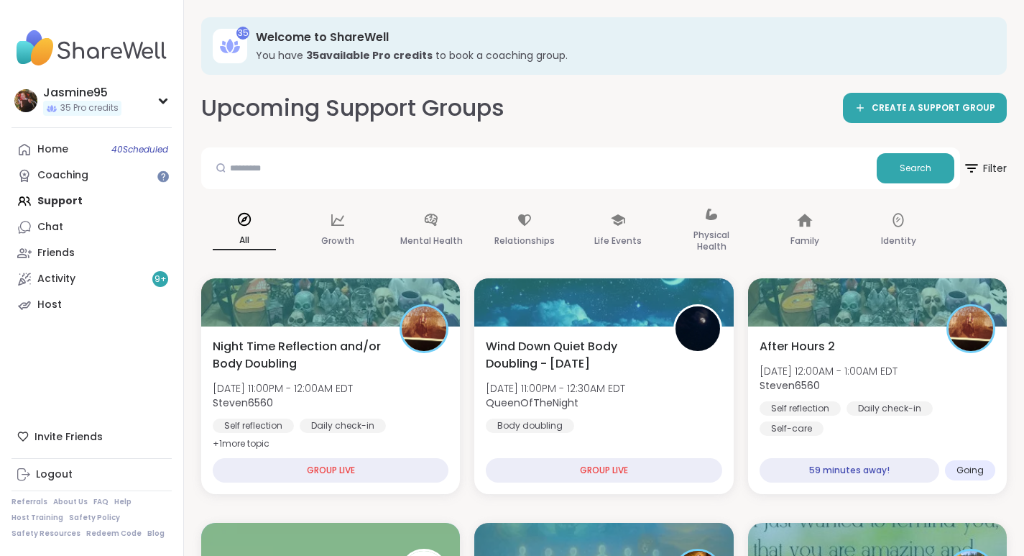
click at [83, 257] on link "Friends" at bounding box center [92, 253] width 160 height 26
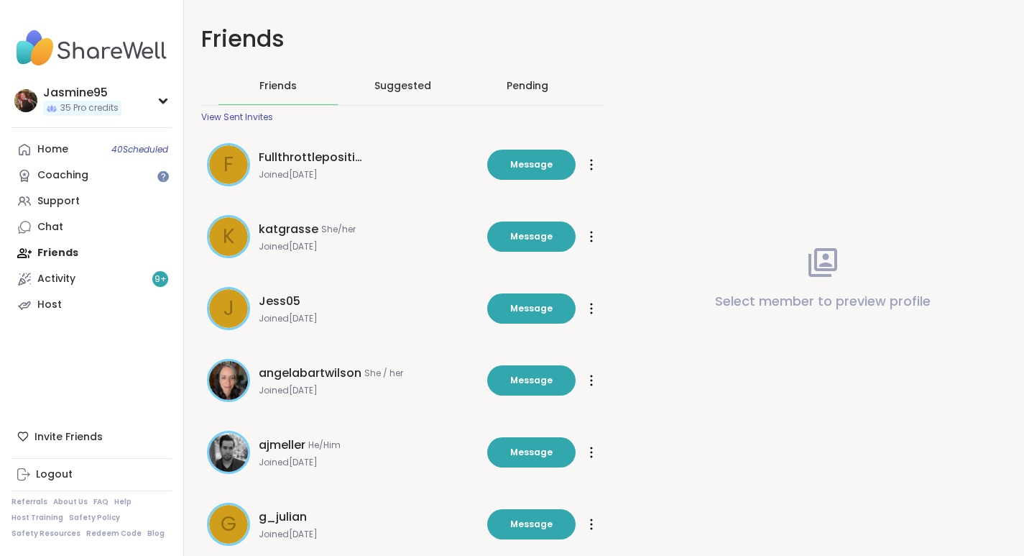
click at [239, 122] on div "View Sent Invites" at bounding box center [237, 117] width 72 height 12
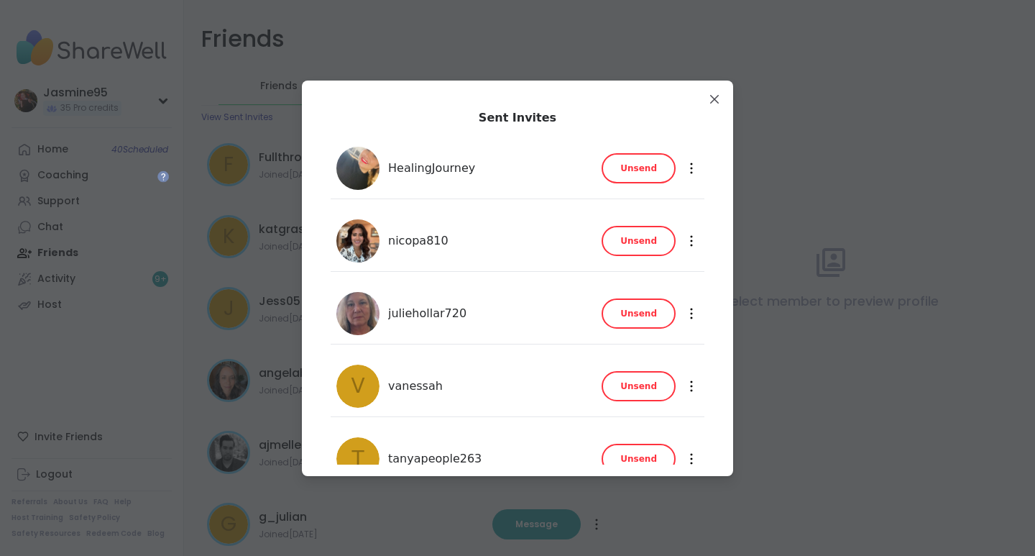
click at [631, 173] on span "Unsend" at bounding box center [638, 168] width 37 height 13
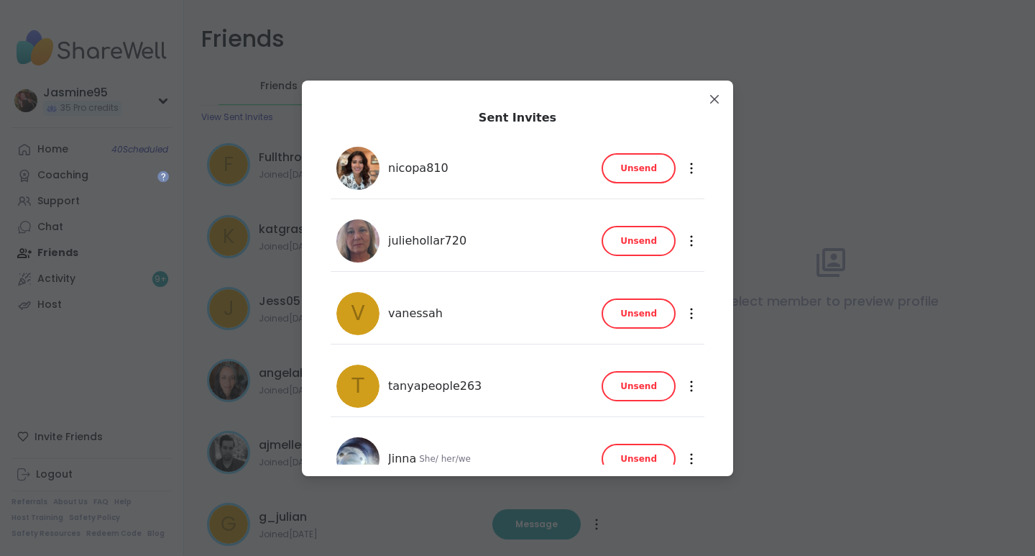
click at [633, 163] on span "Unsend" at bounding box center [638, 168] width 37 height 13
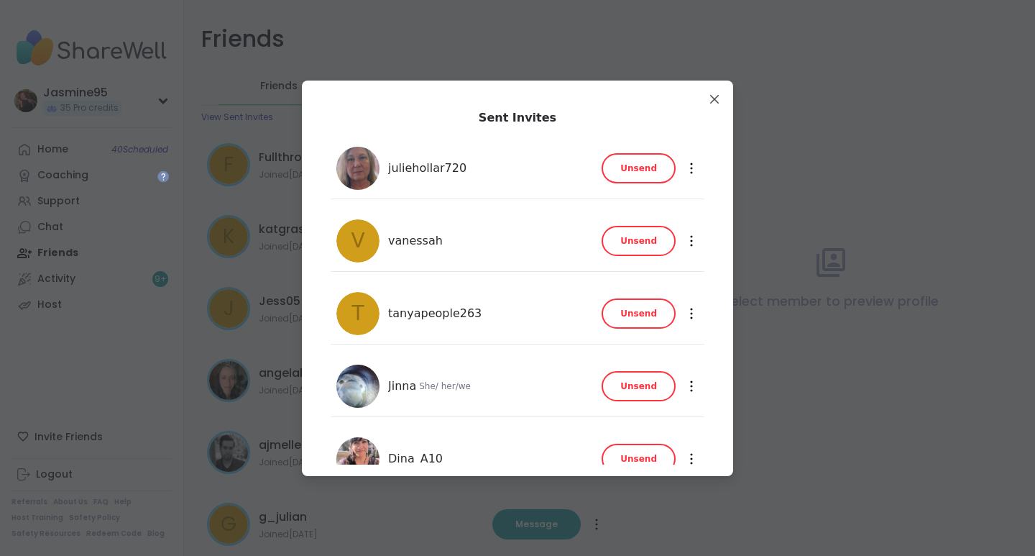
click at [626, 170] on span "Unsend" at bounding box center [638, 168] width 37 height 13
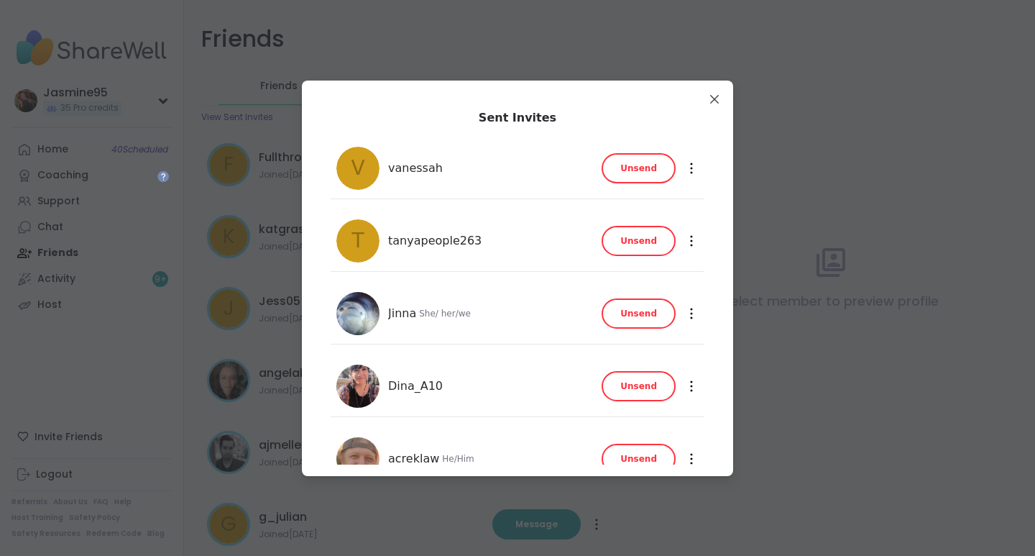
click at [630, 164] on span "Unsend" at bounding box center [638, 168] width 37 height 13
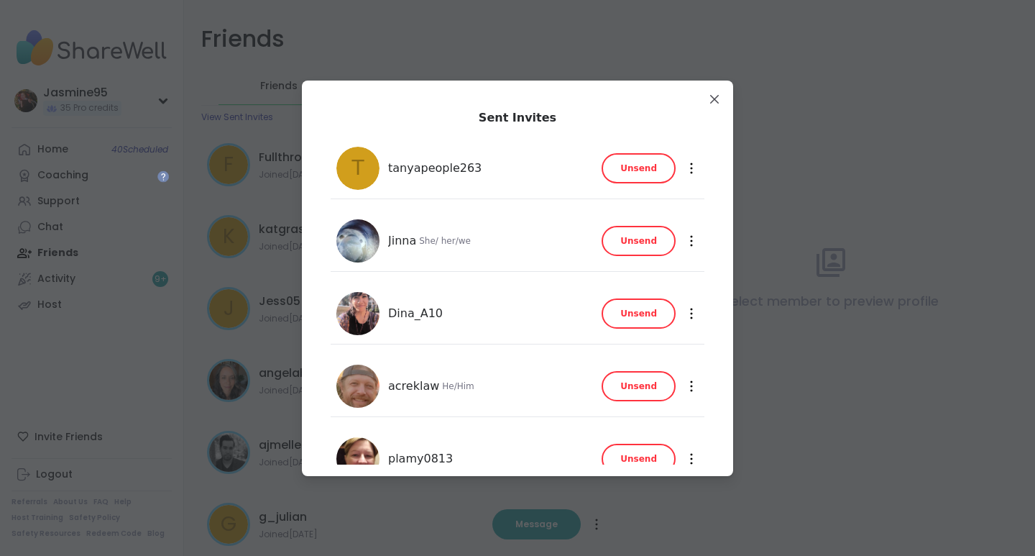
click at [617, 167] on button "Unsend" at bounding box center [639, 168] width 74 height 30
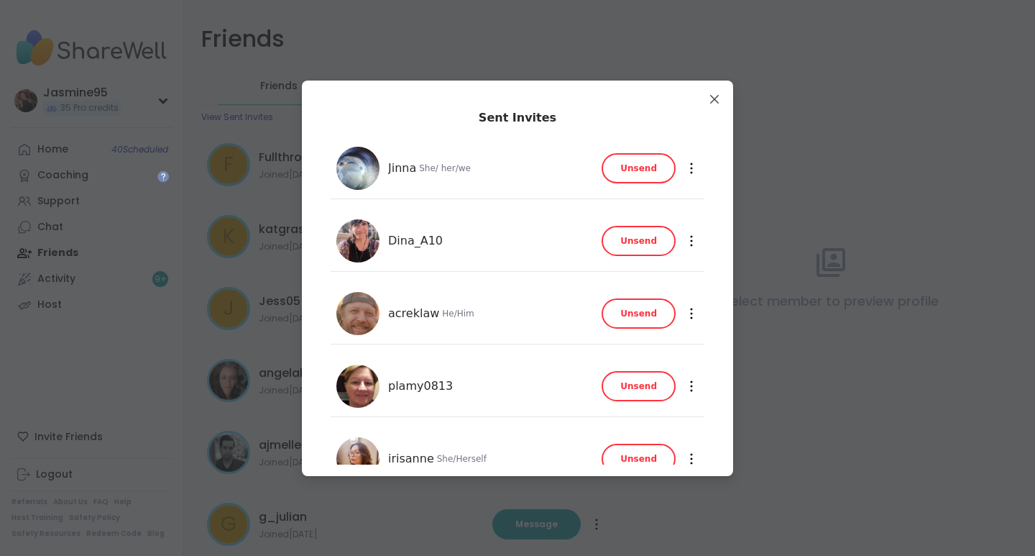
click at [622, 170] on span "Unsend" at bounding box center [638, 168] width 37 height 13
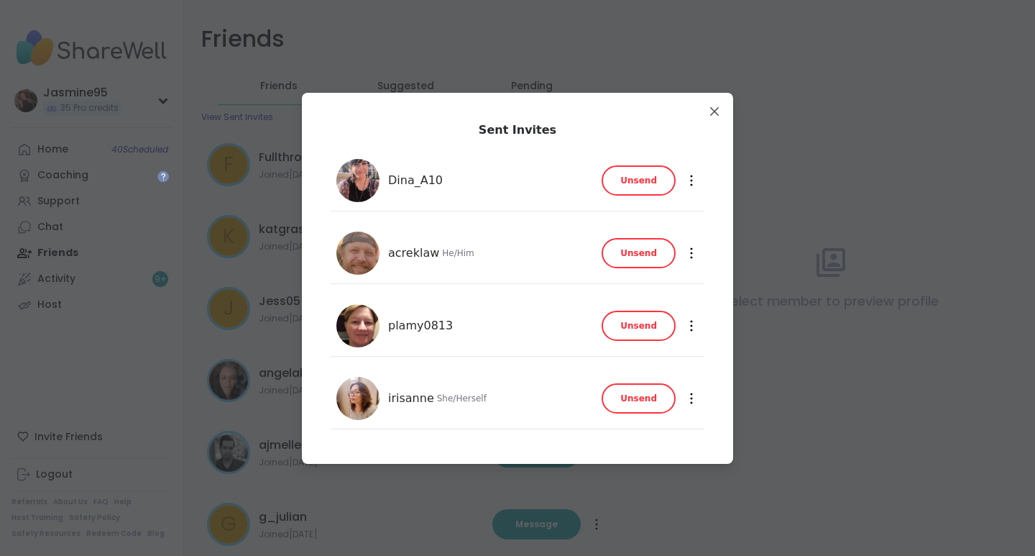
click at [635, 182] on span "Unsend" at bounding box center [638, 180] width 37 height 13
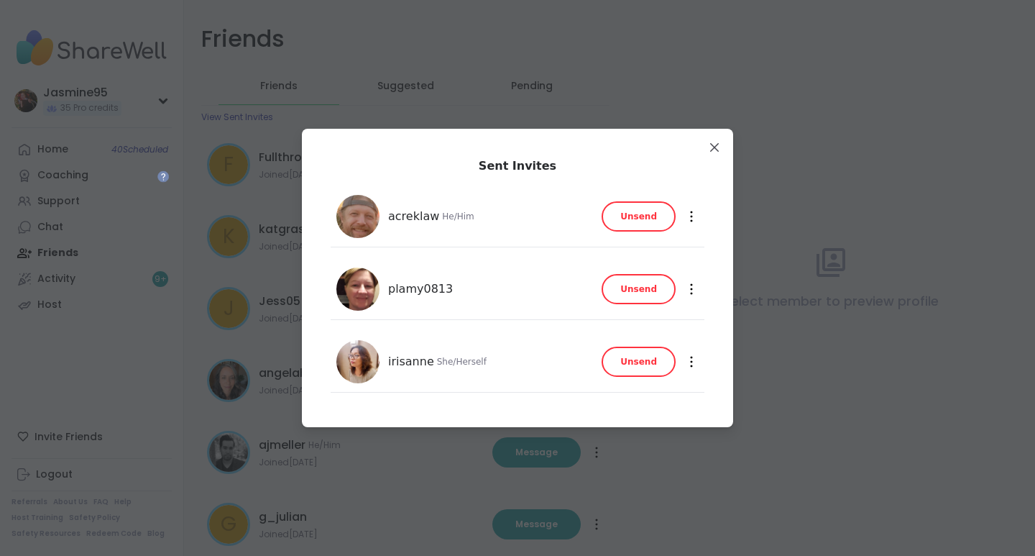
click at [633, 211] on span "Unsend" at bounding box center [638, 216] width 37 height 13
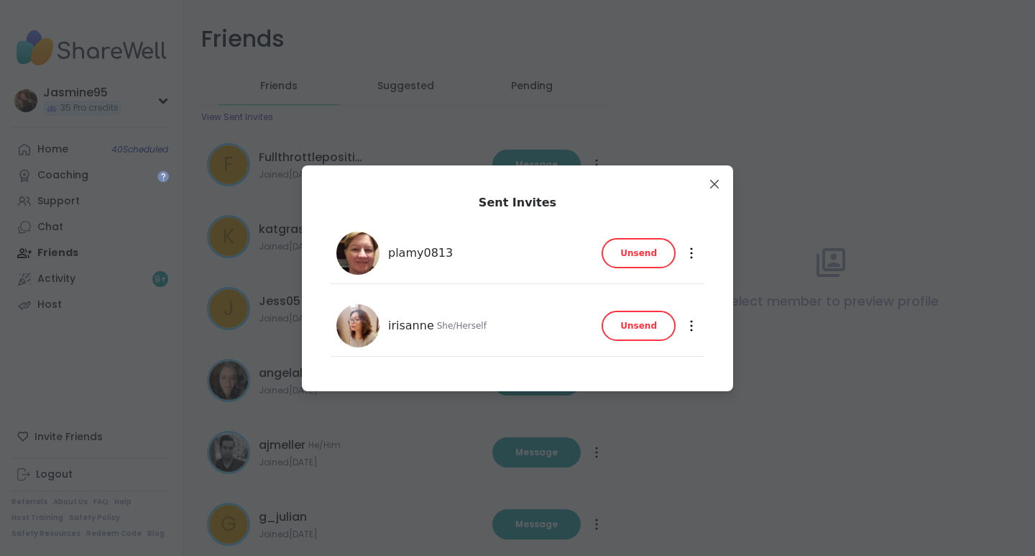
click at [634, 261] on button "Unsend" at bounding box center [639, 253] width 74 height 30
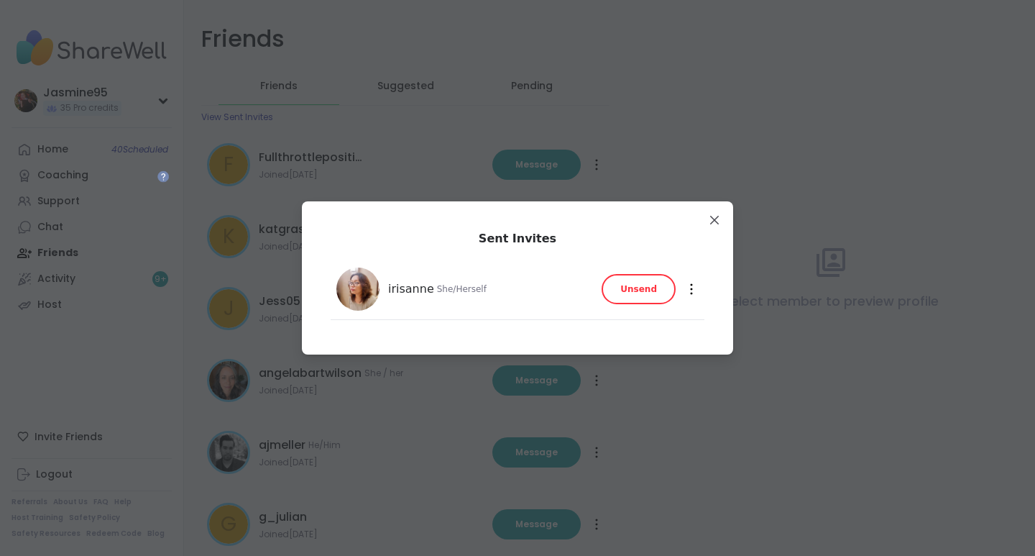
click at [640, 280] on button "Unsend" at bounding box center [639, 289] width 74 height 30
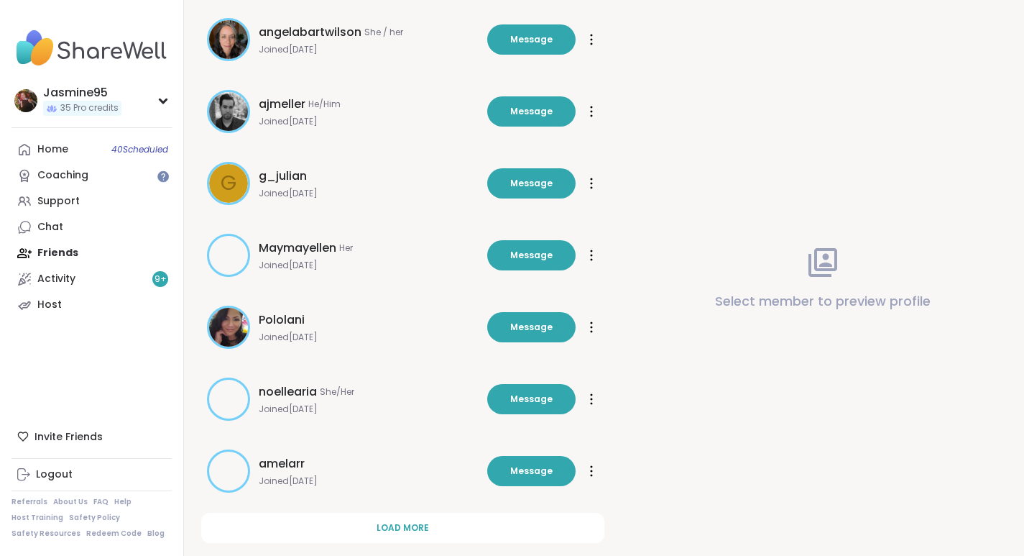
scroll to position [368, 0]
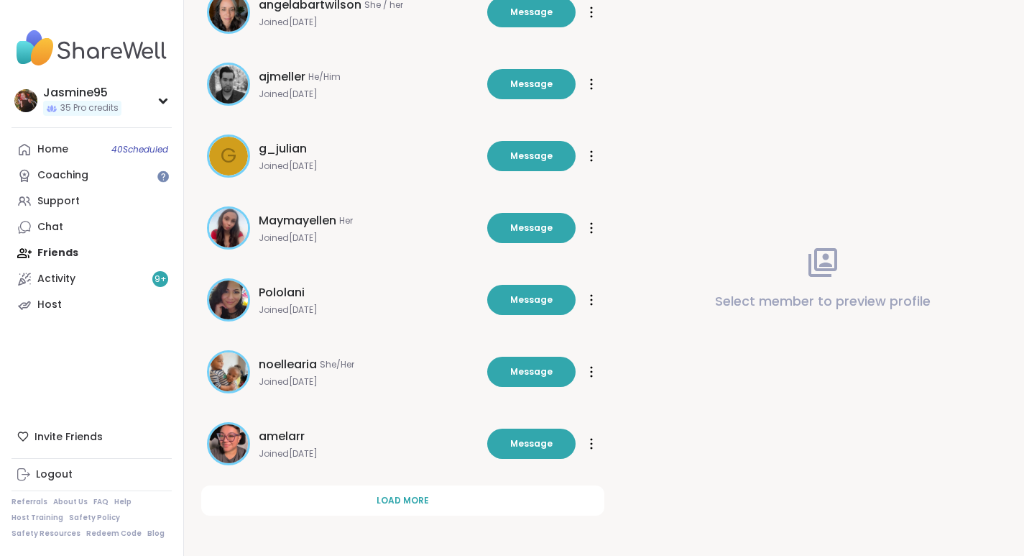
click at [407, 497] on span "Load more" at bounding box center [403, 500] width 52 height 13
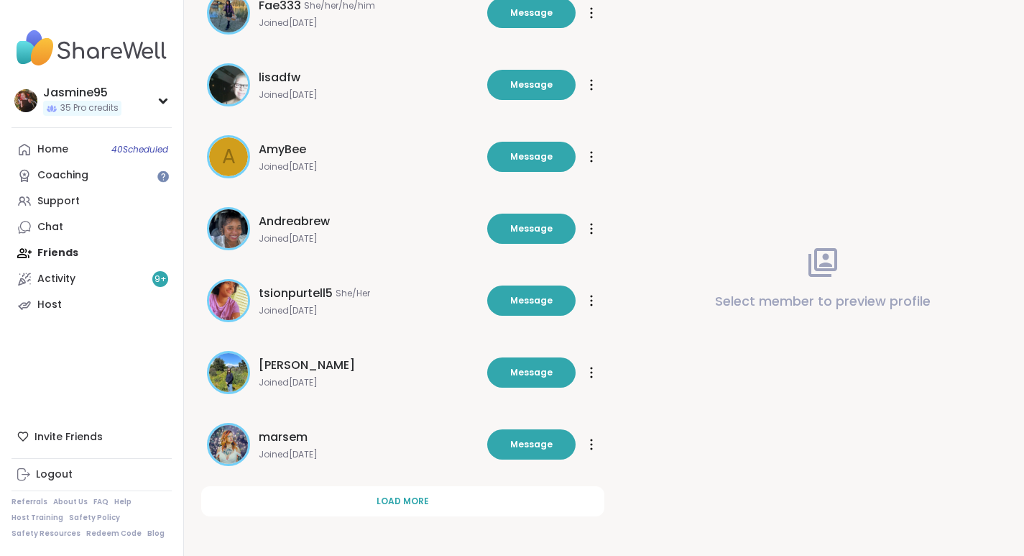
scroll to position [1087, 0]
click at [420, 501] on span "Load more" at bounding box center [403, 500] width 52 height 13
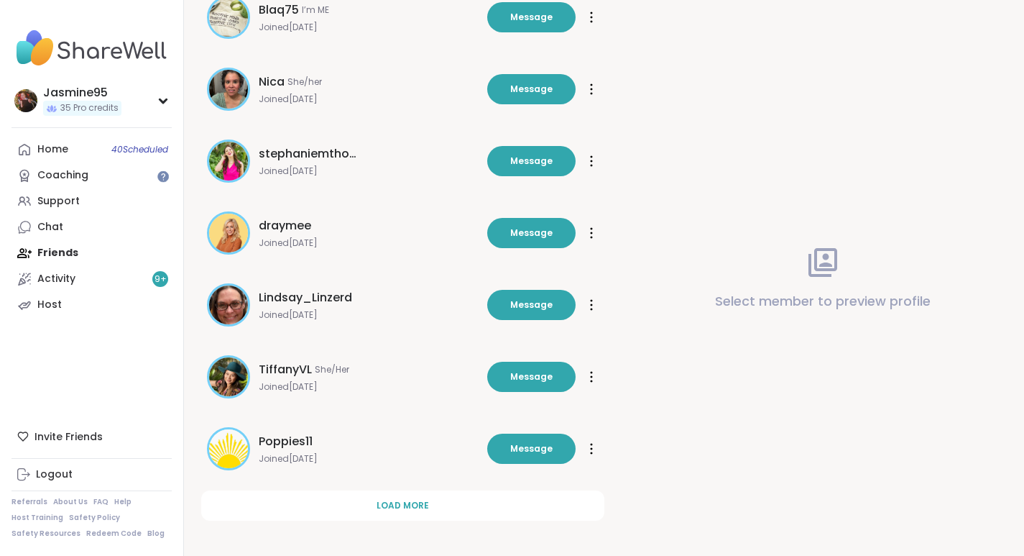
scroll to position [1806, 0]
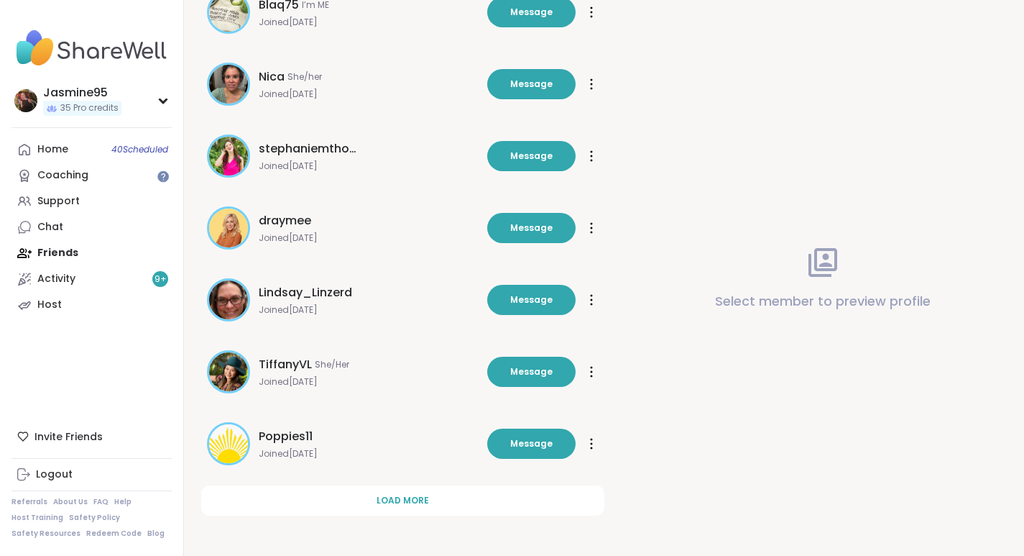
click at [420, 500] on span "Load more" at bounding box center [403, 500] width 52 height 13
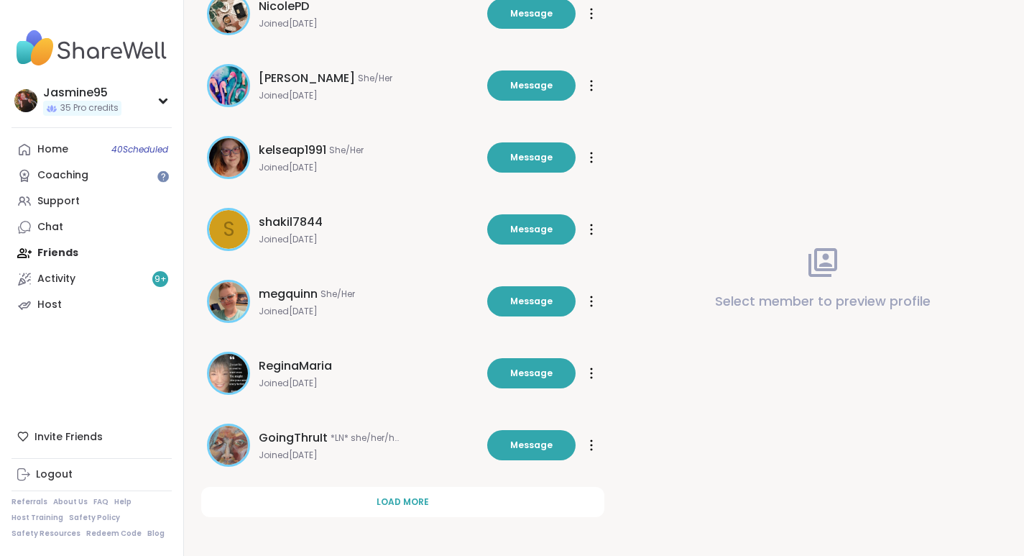
scroll to position [2524, 0]
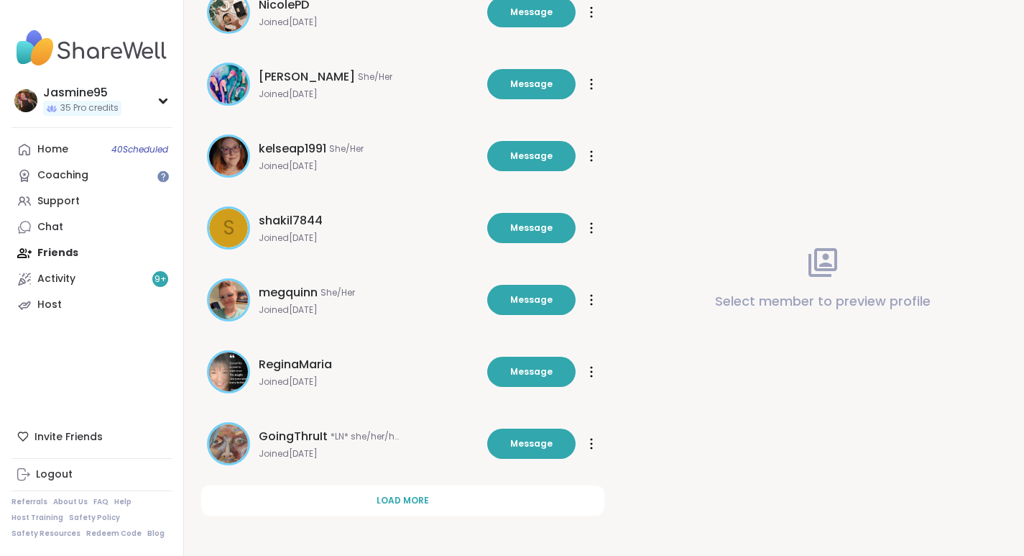
click at [399, 503] on span "Load more" at bounding box center [403, 500] width 52 height 13
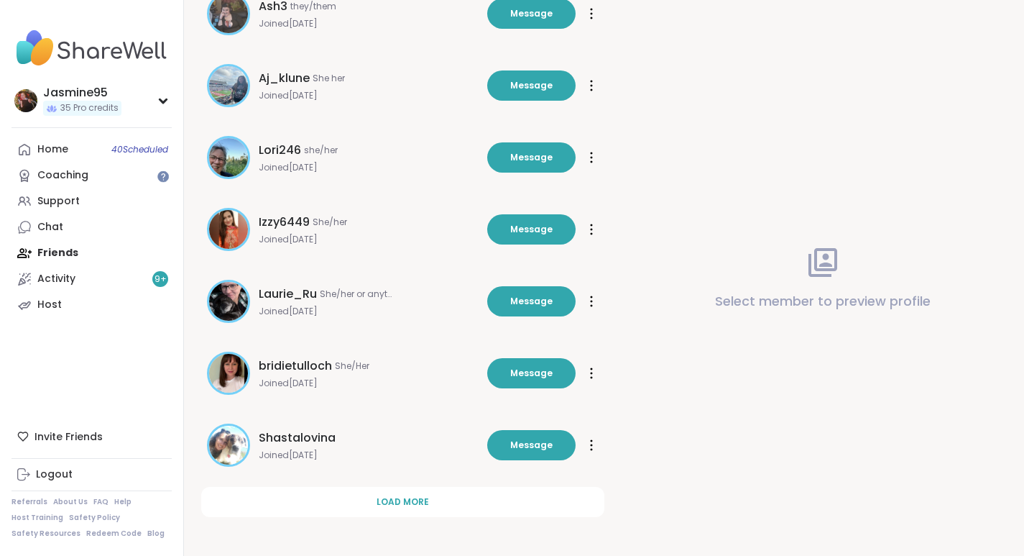
scroll to position [3243, 0]
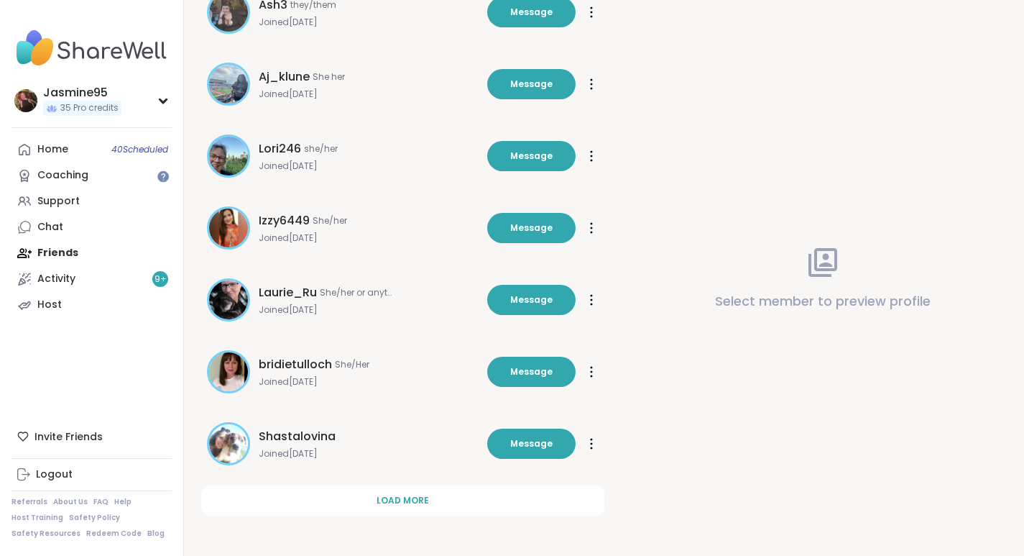
click at [395, 505] on span "Load more" at bounding box center [403, 500] width 52 height 13
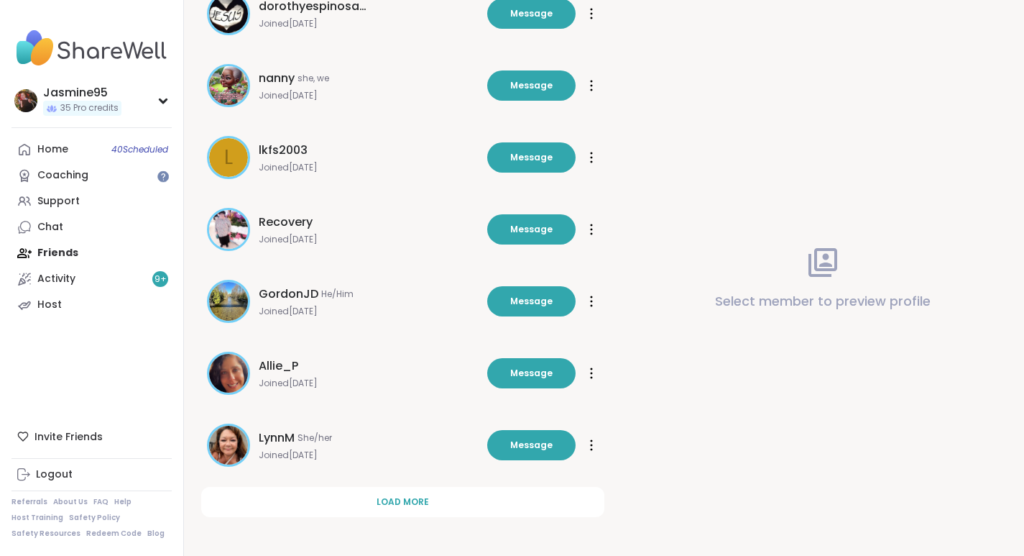
scroll to position [3962, 0]
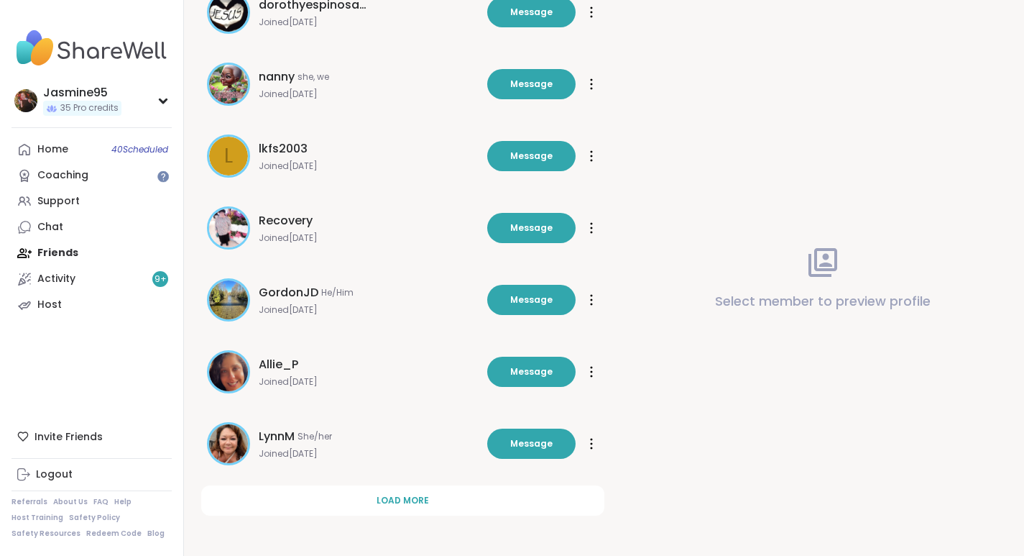
click at [410, 506] on span "Load more" at bounding box center [403, 500] width 52 height 13
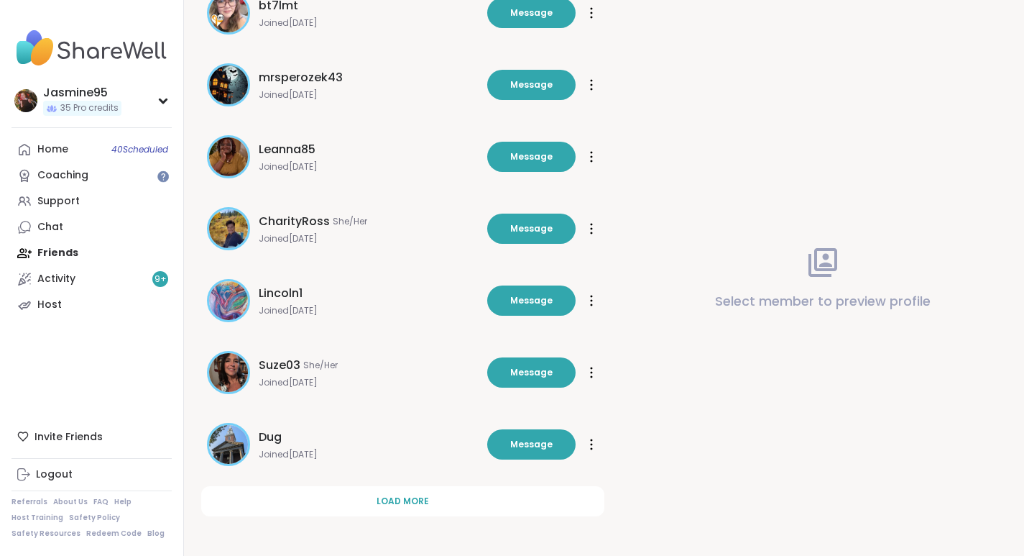
scroll to position [4681, 0]
click at [392, 508] on button "Load more" at bounding box center [402, 500] width 403 height 30
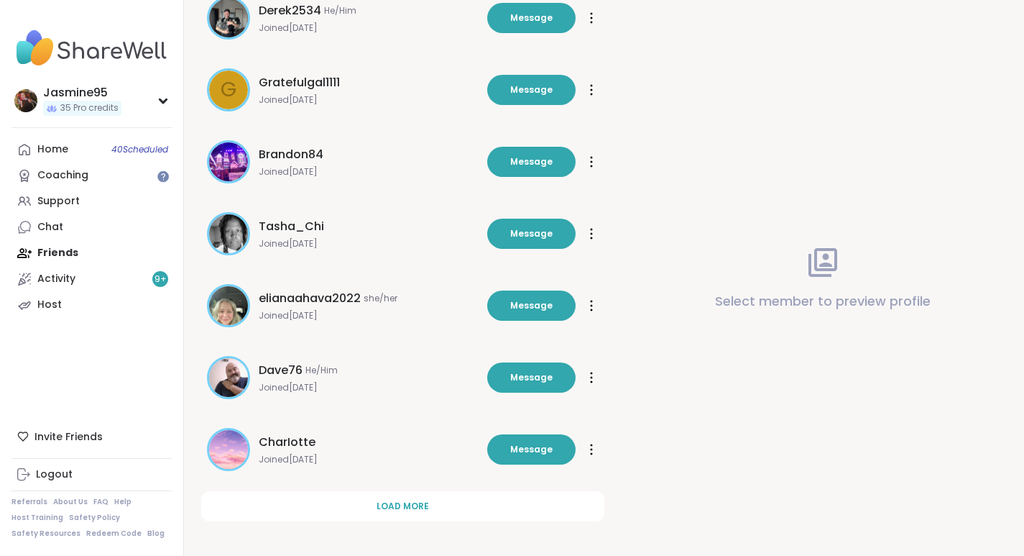
scroll to position [5399, 0]
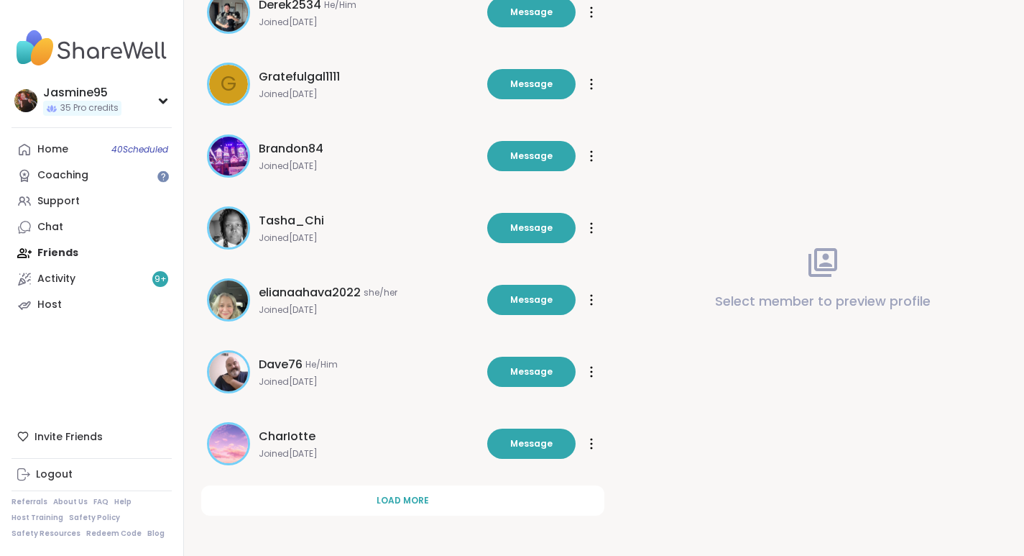
click at [419, 509] on button "Load more" at bounding box center [402, 500] width 403 height 30
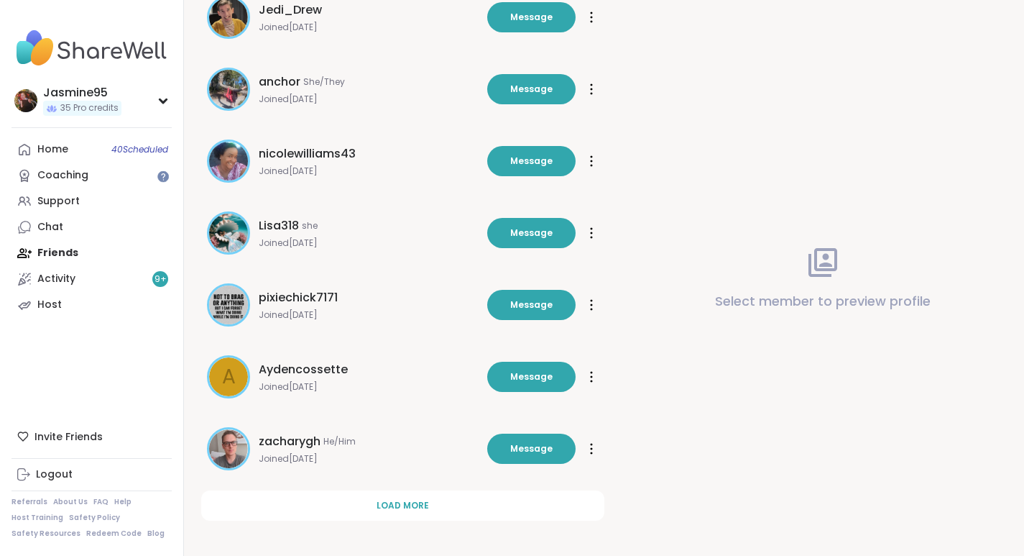
scroll to position [6118, 0]
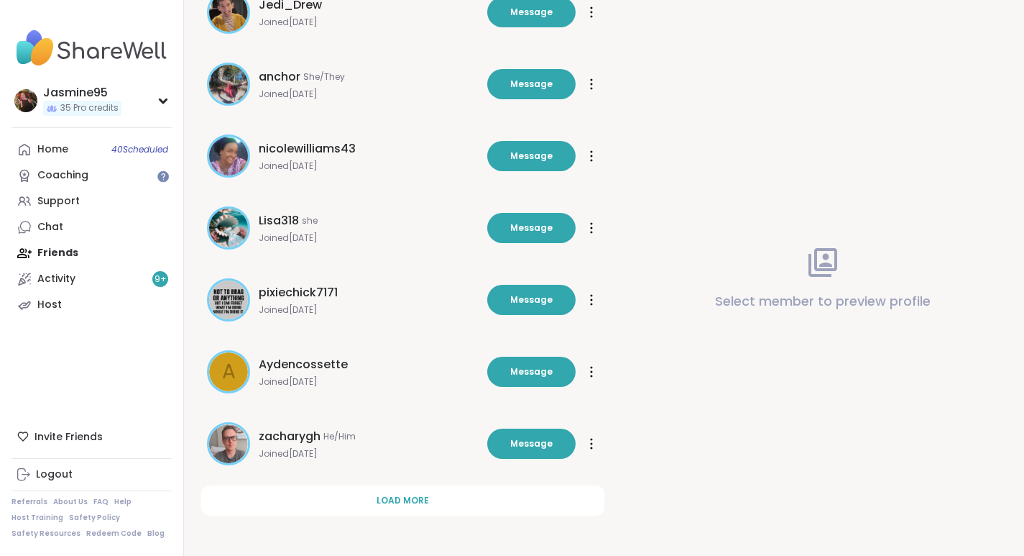
click at [413, 495] on span "Load more" at bounding box center [403, 500] width 52 height 13
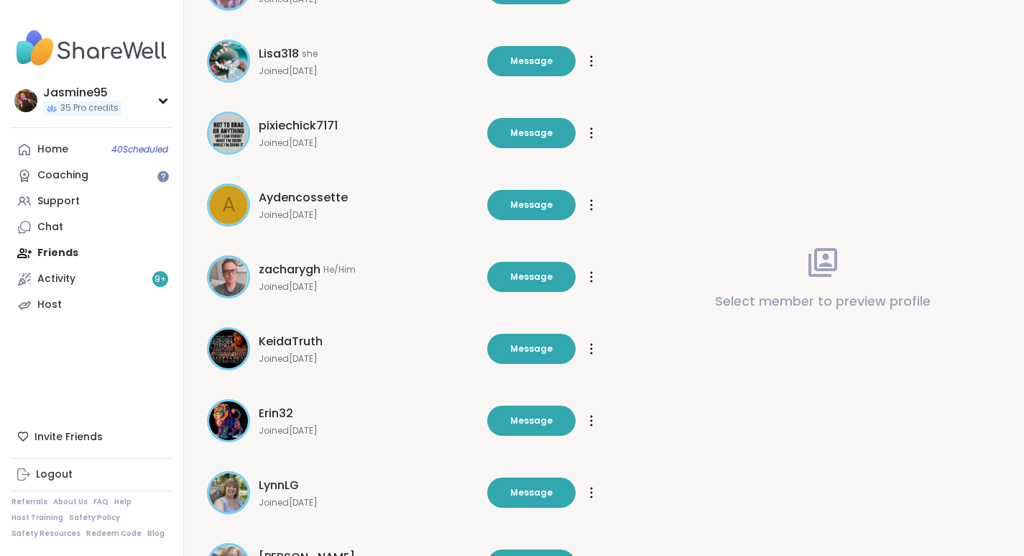
scroll to position [6277, 0]
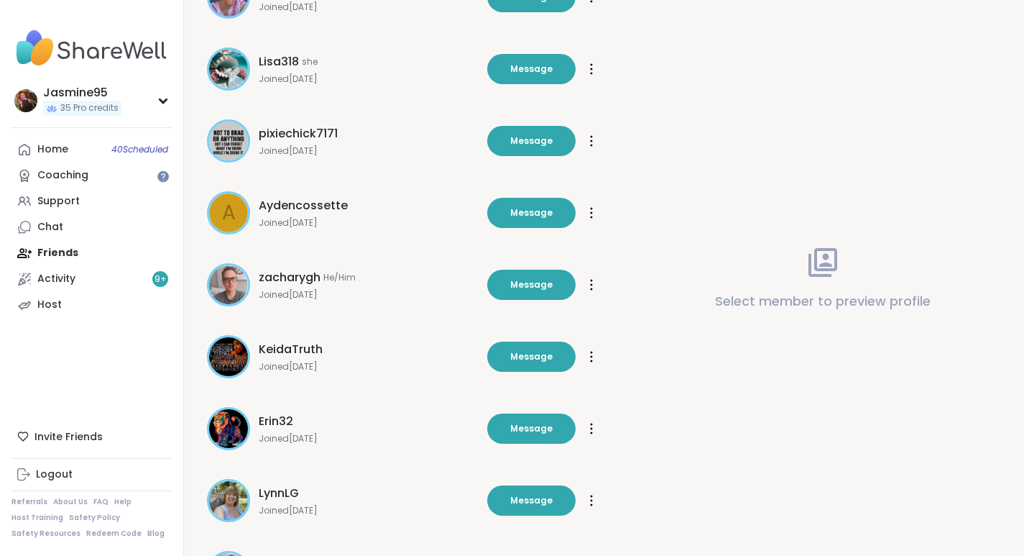
click at [533, 142] on span "Message" at bounding box center [531, 140] width 42 height 13
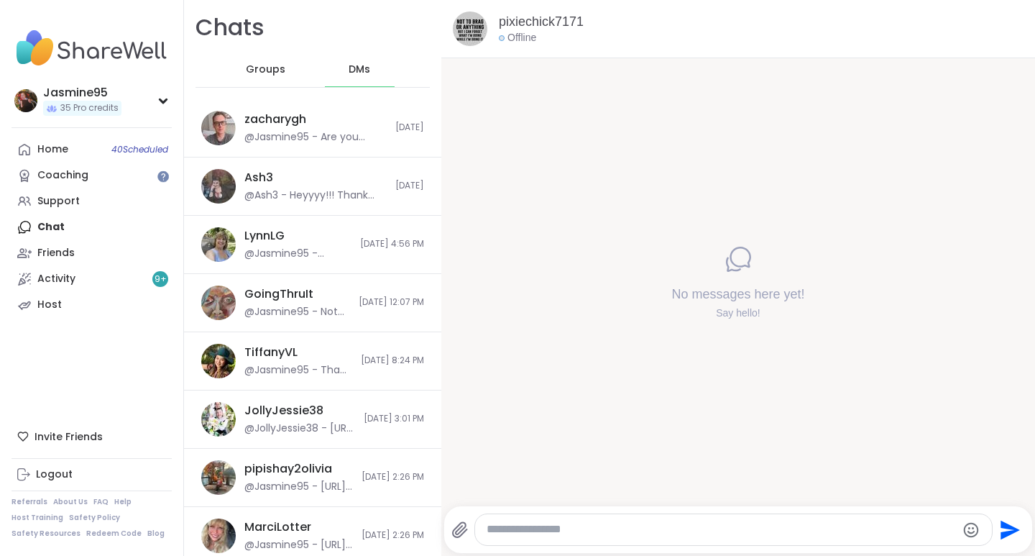
click at [519, 526] on textarea "Type your message" at bounding box center [721, 529] width 469 height 15
paste textarea "**********"
type textarea "**********"
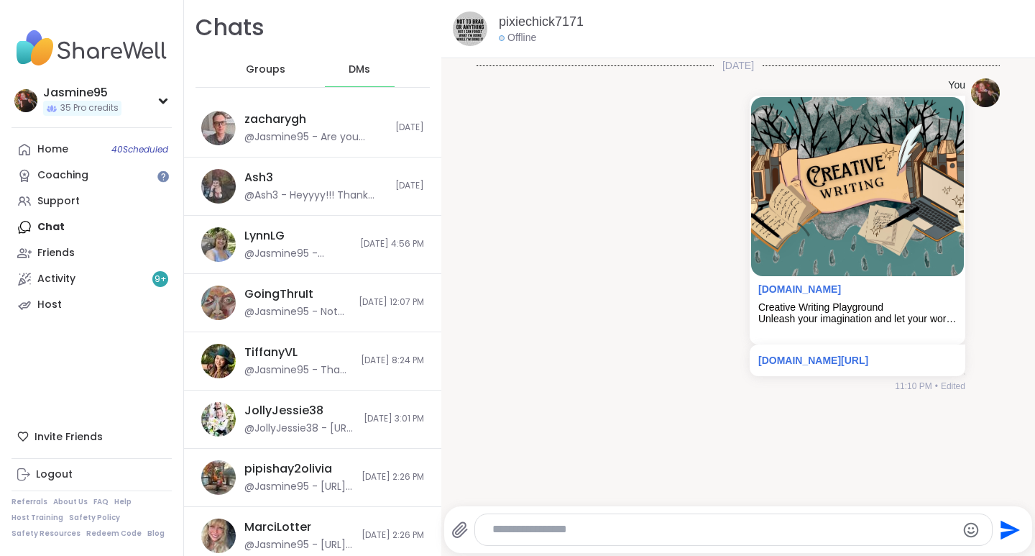
click at [78, 206] on link "Support" at bounding box center [92, 201] width 160 height 26
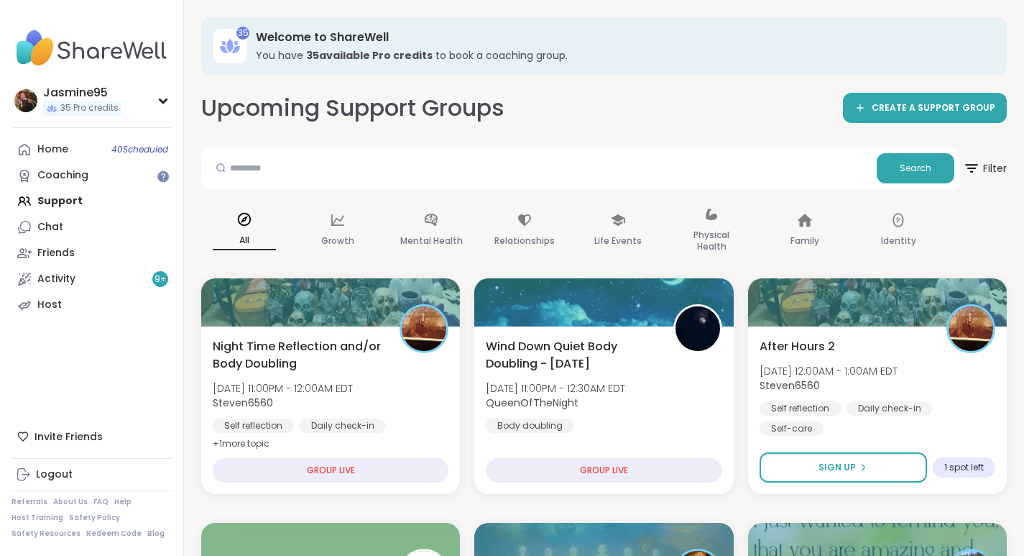
click at [85, 274] on link "Activity 9 +" at bounding box center [92, 279] width 160 height 26
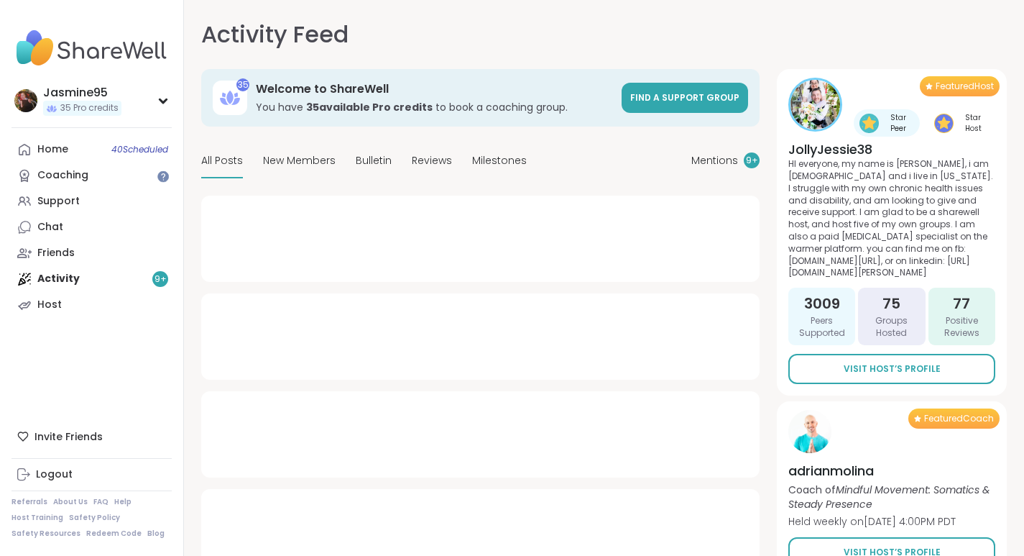
type textarea "*"
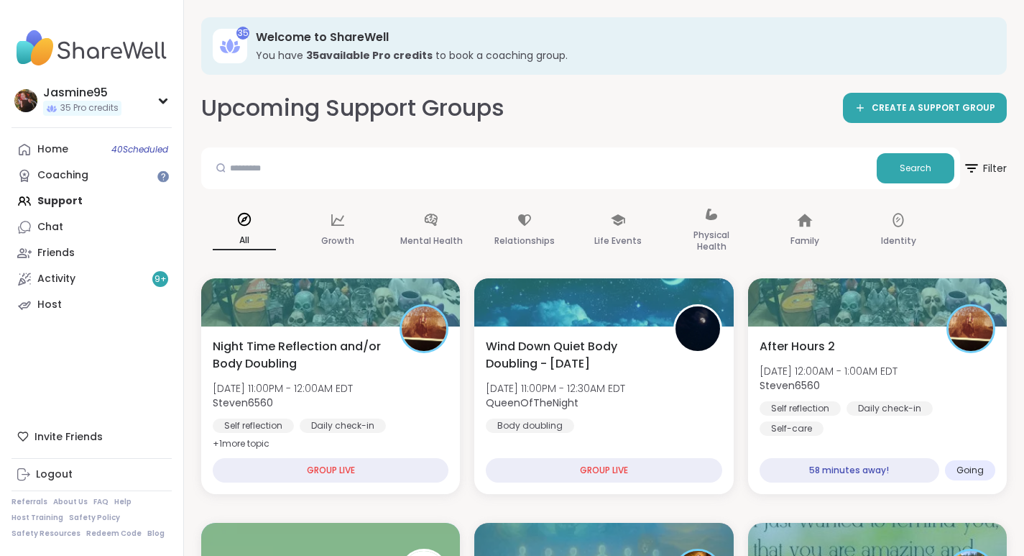
click at [855, 353] on div "After Hours 2 Mon, Oct 06 | 12:00AM - 1:00AM EDT Steven6560 Self reflection Dai…" at bounding box center [878, 387] width 236 height 98
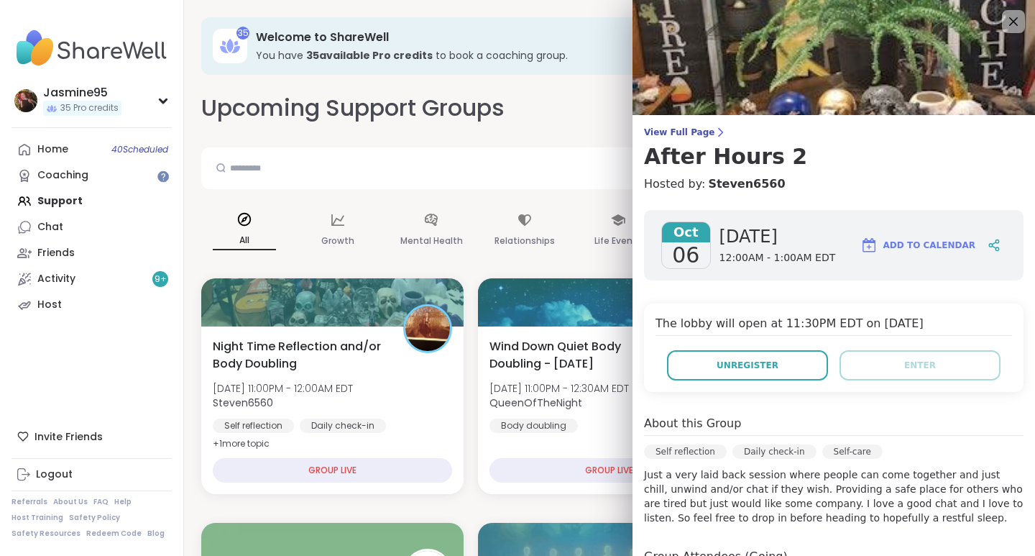
click at [751, 364] on span "Unregister" at bounding box center [748, 365] width 62 height 13
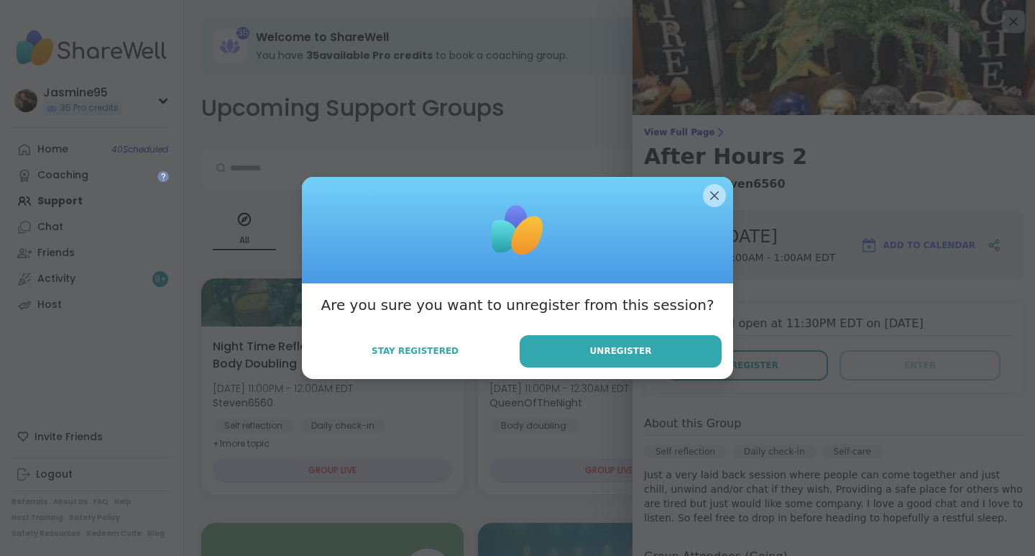
click at [647, 346] on button "Unregister" at bounding box center [621, 351] width 202 height 32
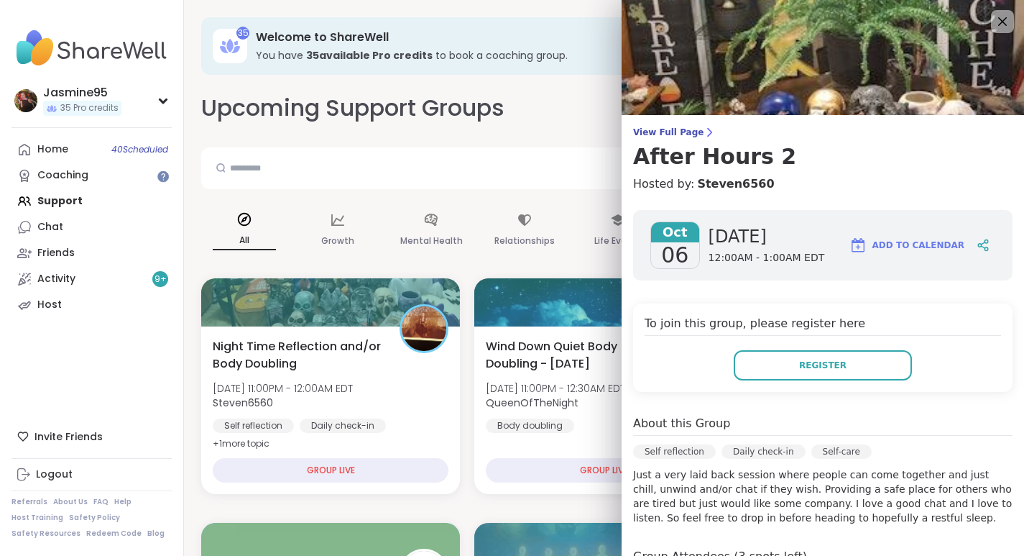
click at [995, 22] on icon at bounding box center [1002, 21] width 17 height 17
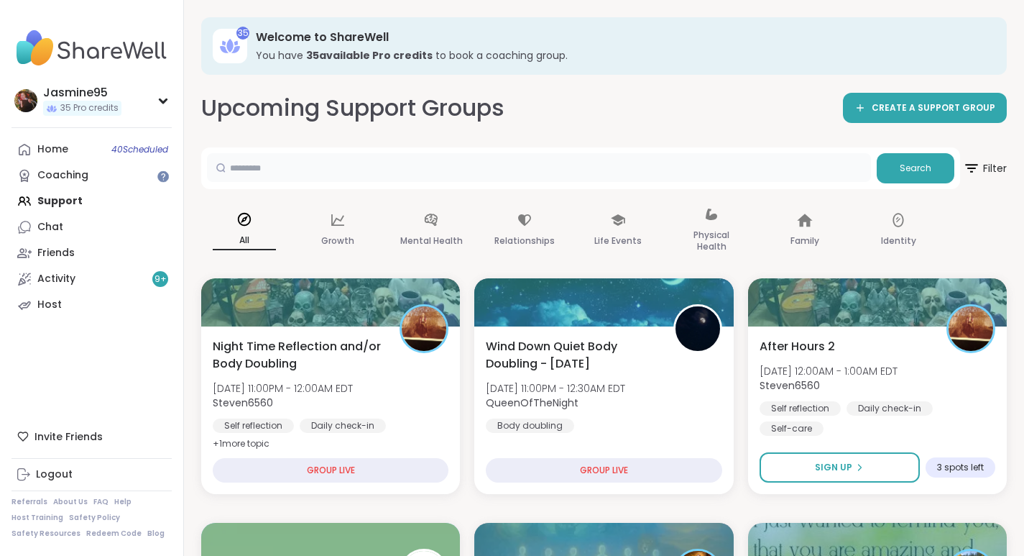
click at [370, 170] on input "text" at bounding box center [539, 167] width 664 height 29
type input "*******"
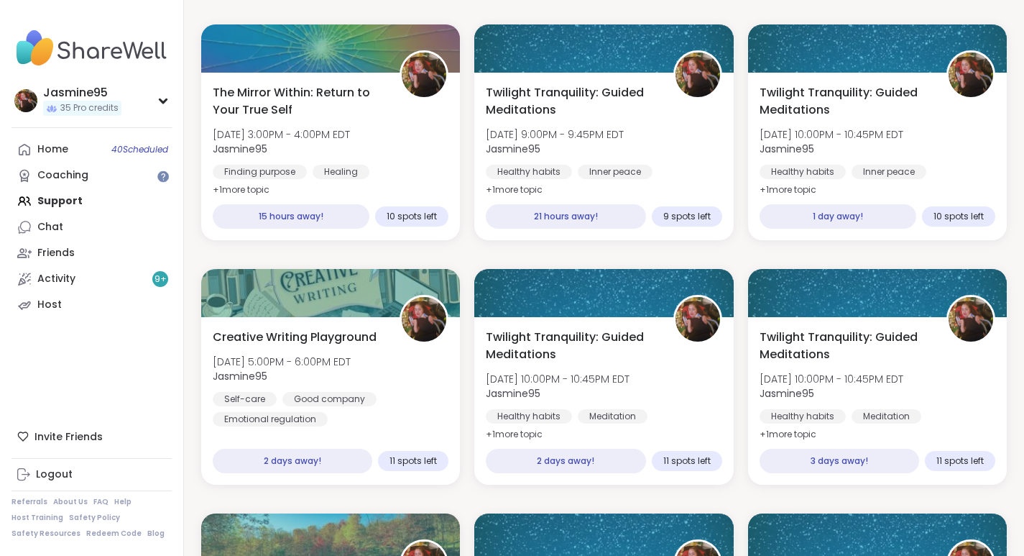
scroll to position [281, 0]
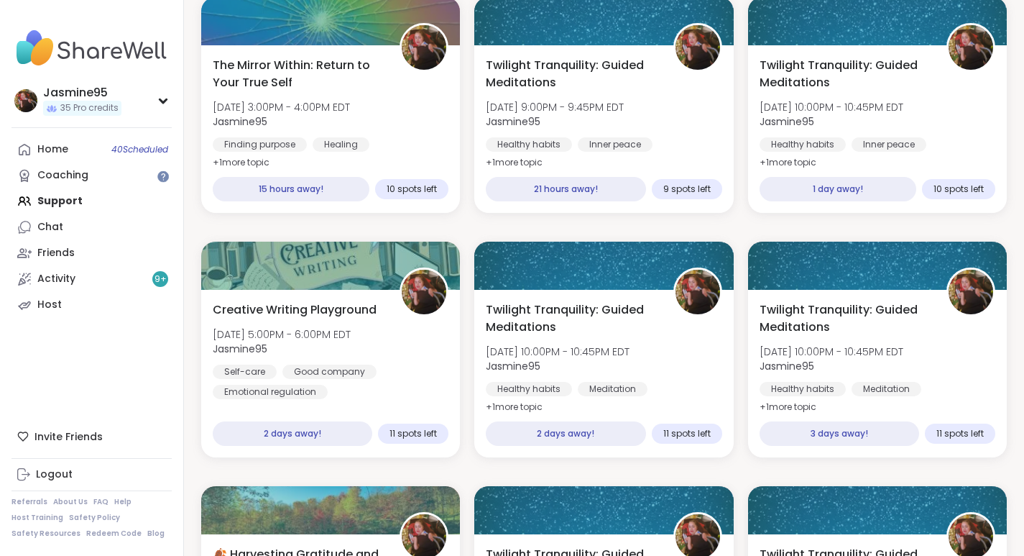
click at [347, 316] on span "Creative Writing Playground" at bounding box center [295, 309] width 164 height 17
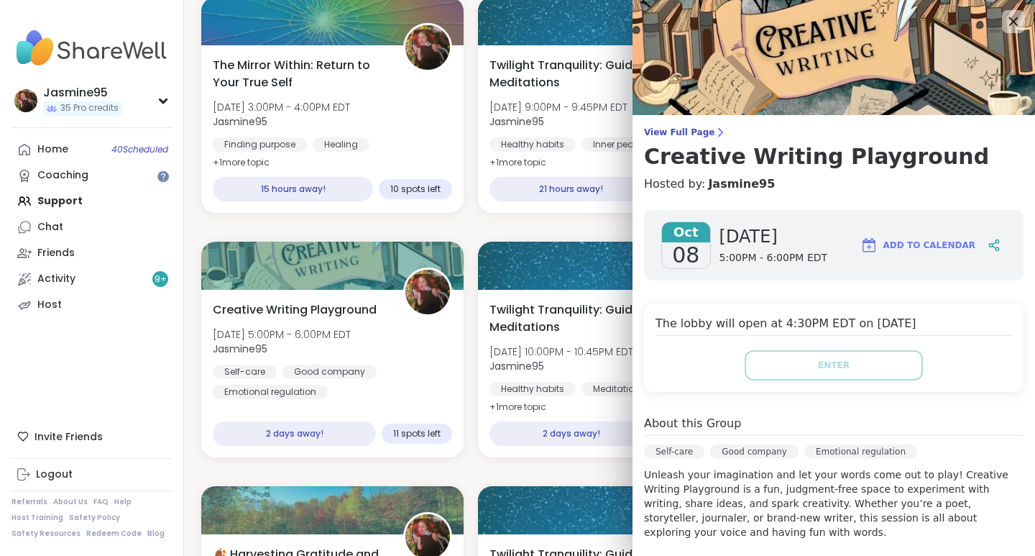
click at [988, 246] on icon at bounding box center [994, 245] width 13 height 13
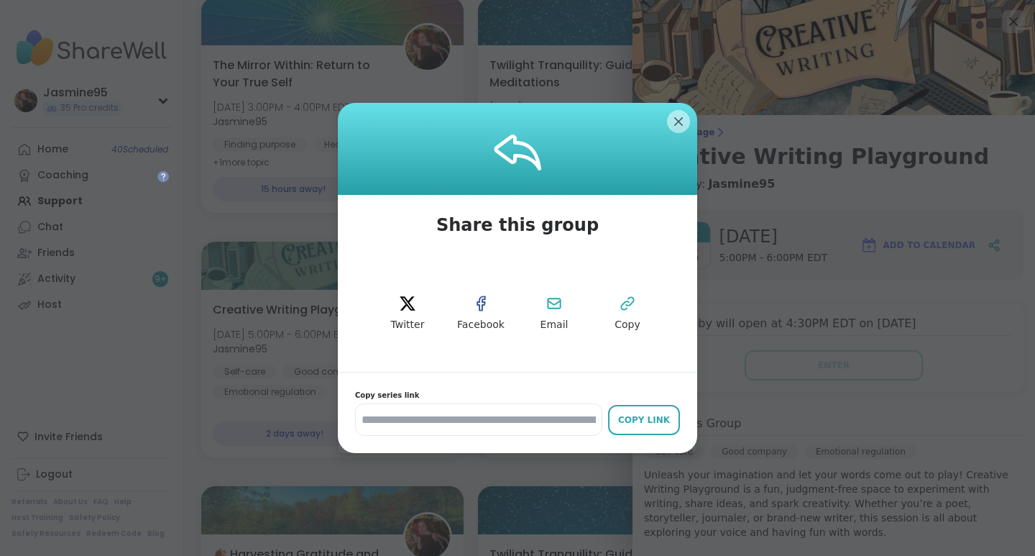
click at [622, 300] on icon at bounding box center [627, 303] width 17 height 17
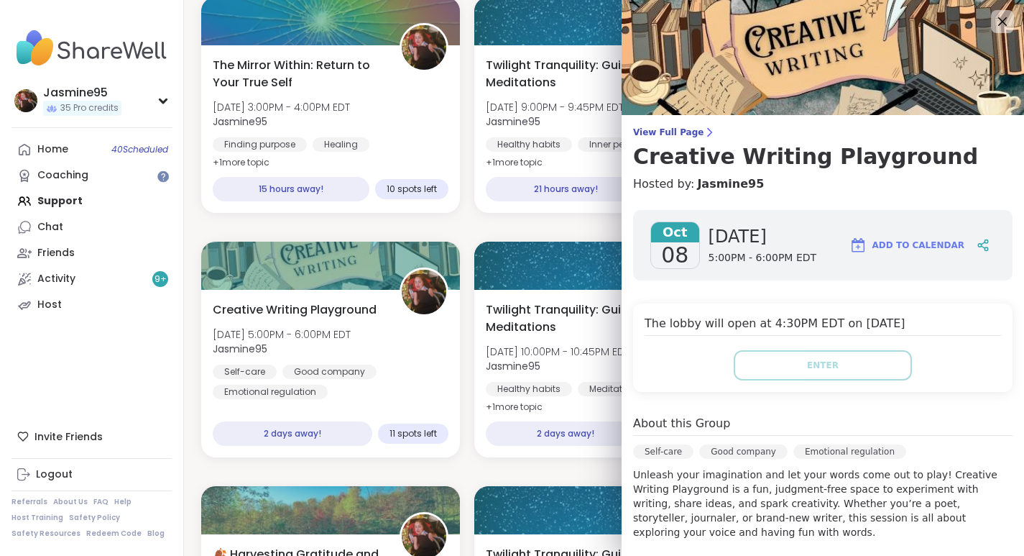
click at [70, 219] on link "Chat" at bounding box center [92, 227] width 160 height 26
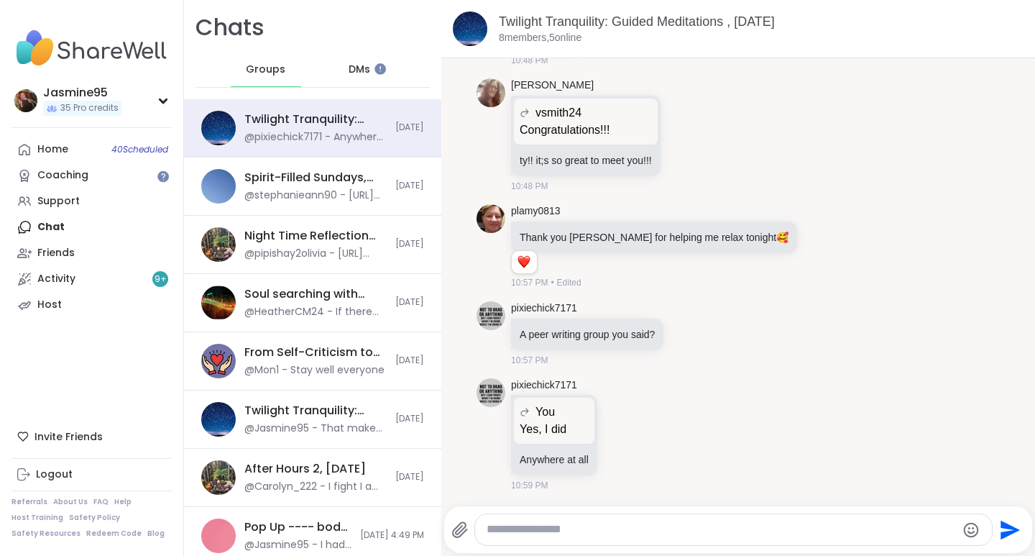
click at [560, 529] on textarea "Type your message" at bounding box center [721, 529] width 469 height 15
paste textarea "**********"
type textarea "**********"
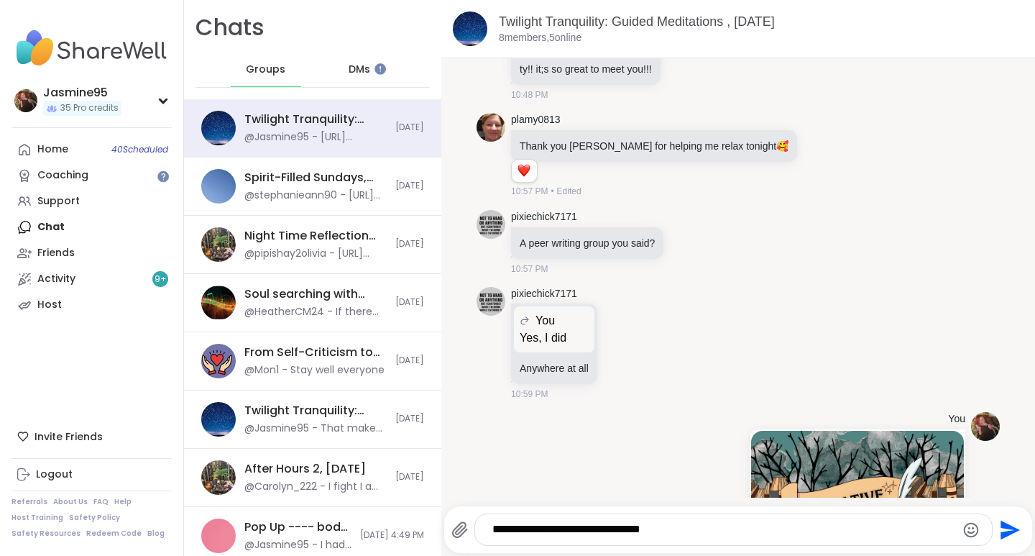
type textarea "**********"
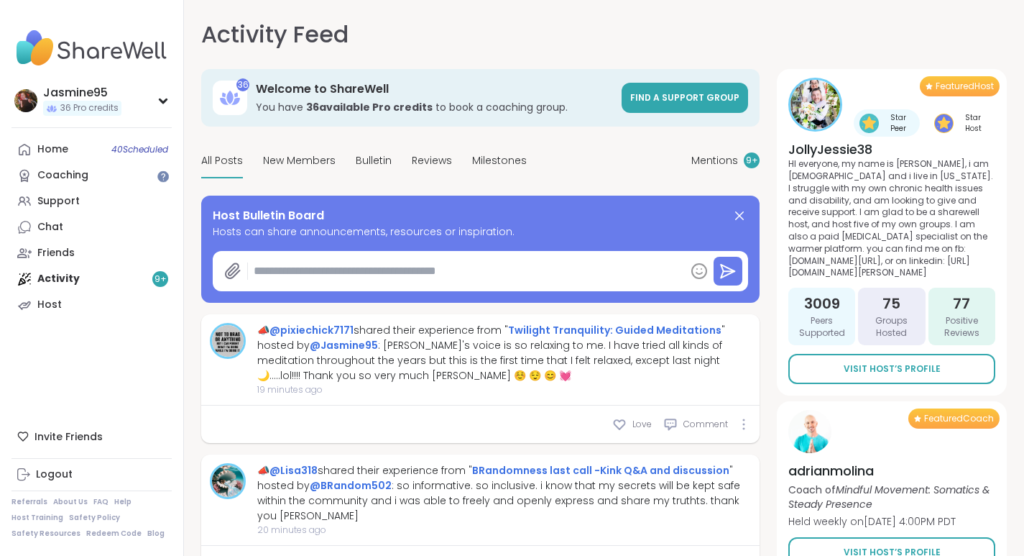
click at [640, 423] on span "Love" at bounding box center [642, 424] width 19 height 13
type textarea "*"
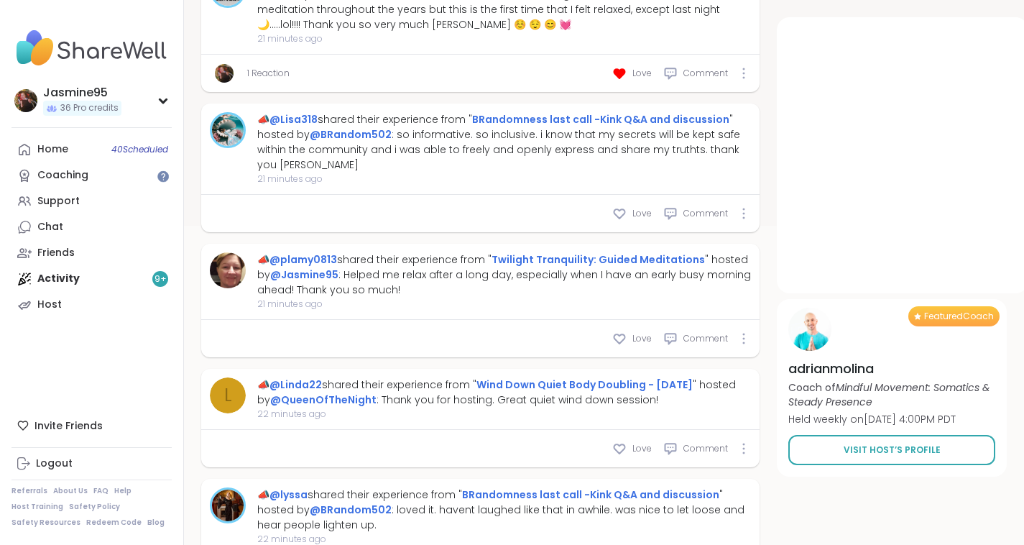
scroll to position [358, 0]
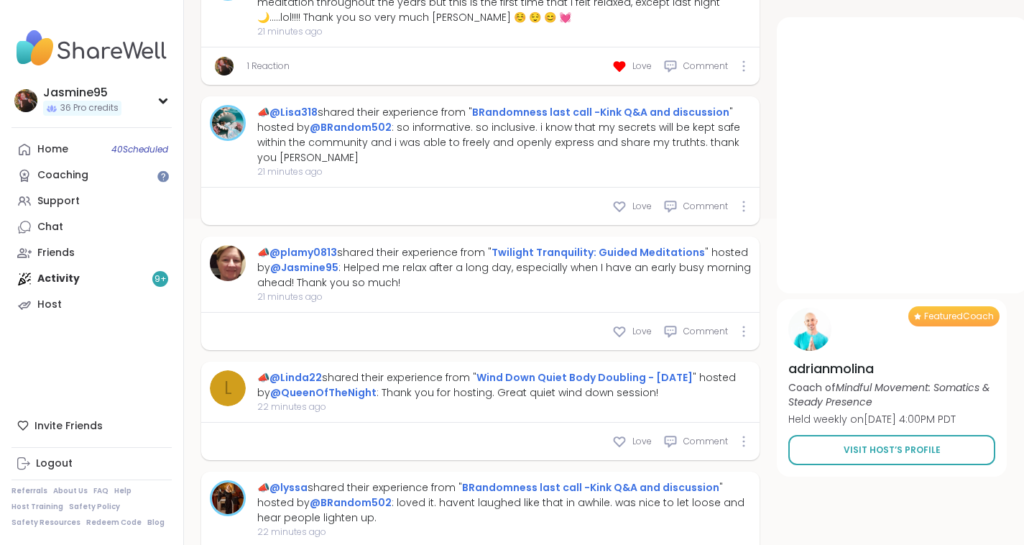
click at [629, 327] on div "Love" at bounding box center [632, 331] width 40 height 14
type textarea "*"
